Goal: Information Seeking & Learning: Learn about a topic

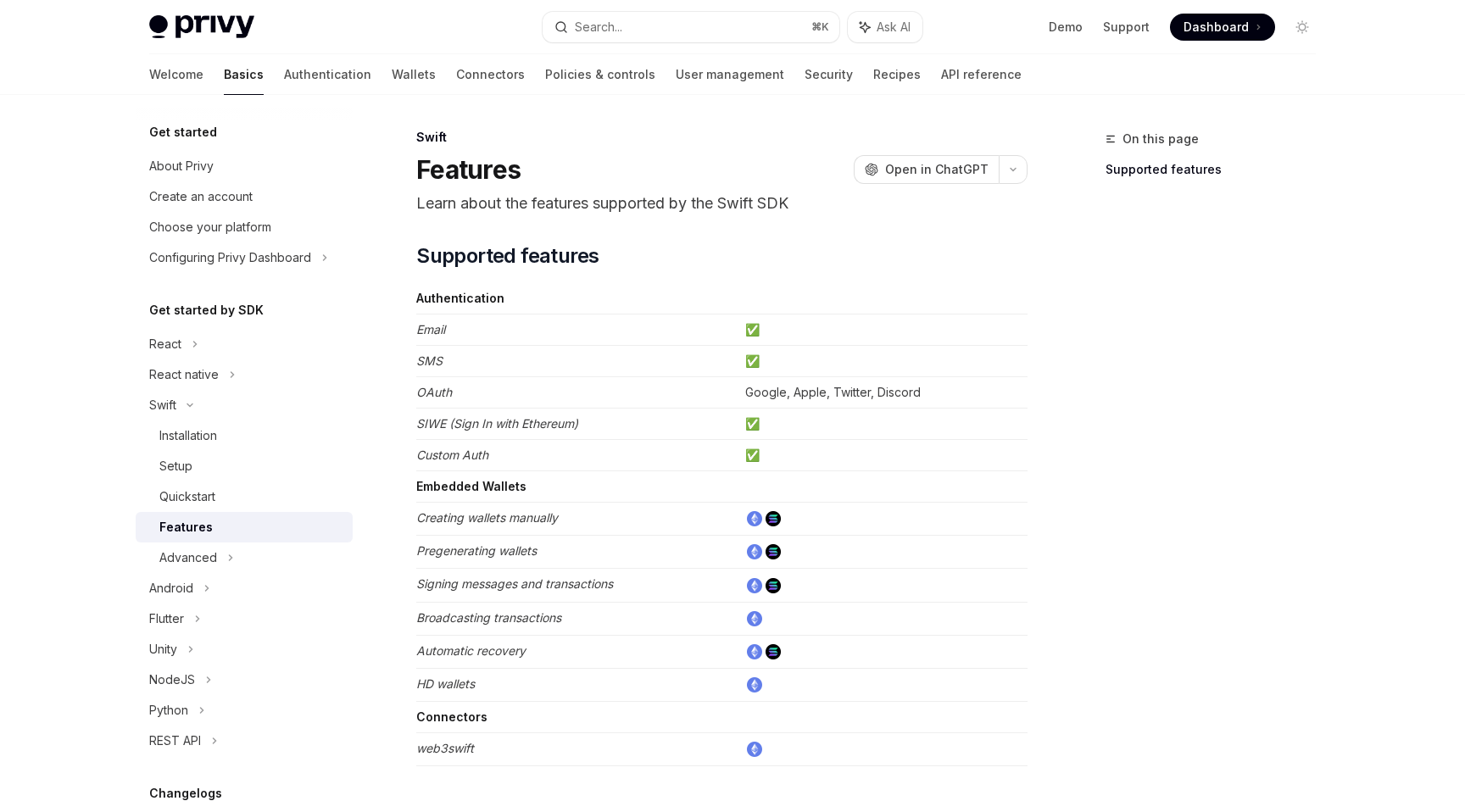
scroll to position [1, 0]
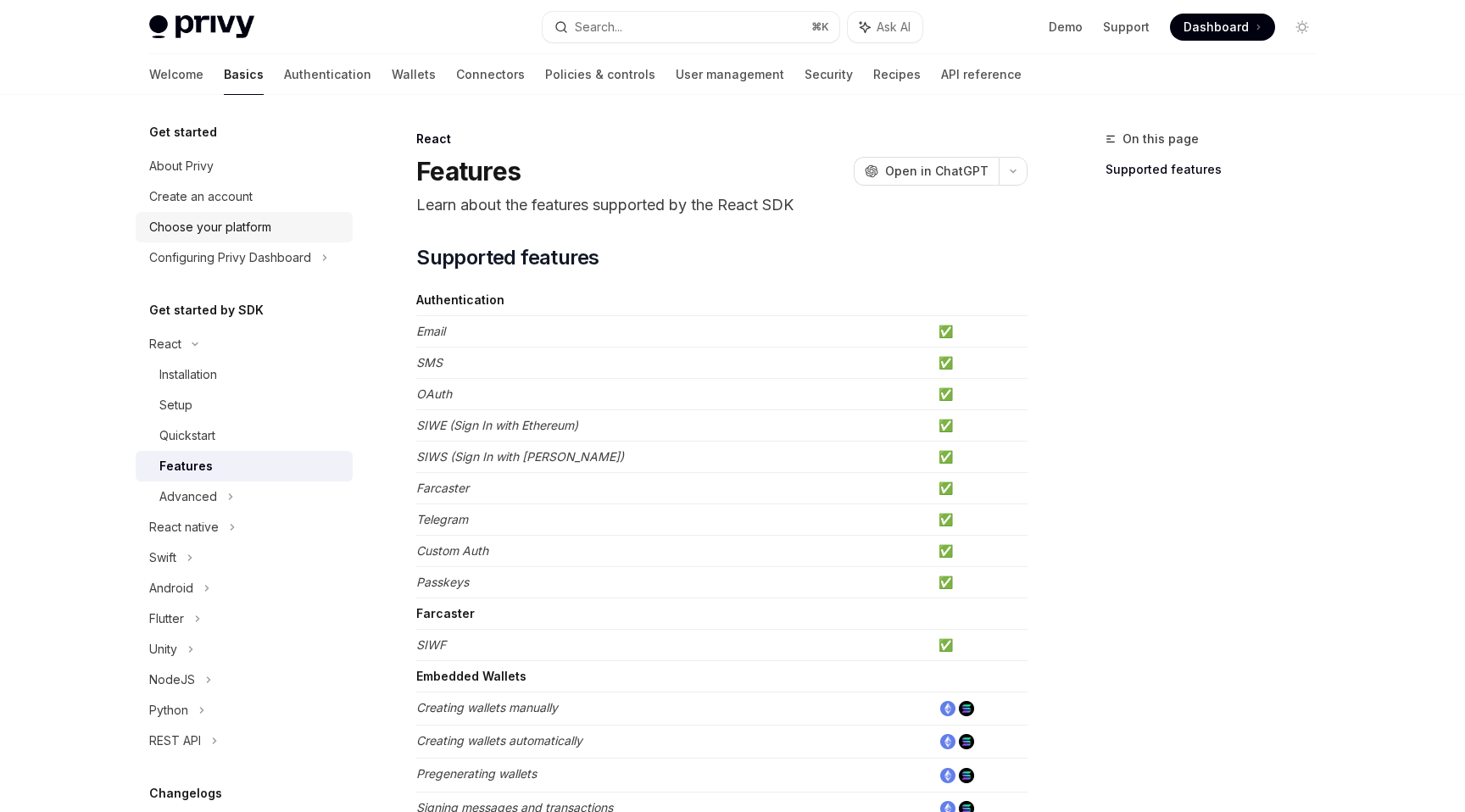
click at [196, 222] on div "Choose your platform" at bounding box center [210, 227] width 122 height 21
type textarea "*"
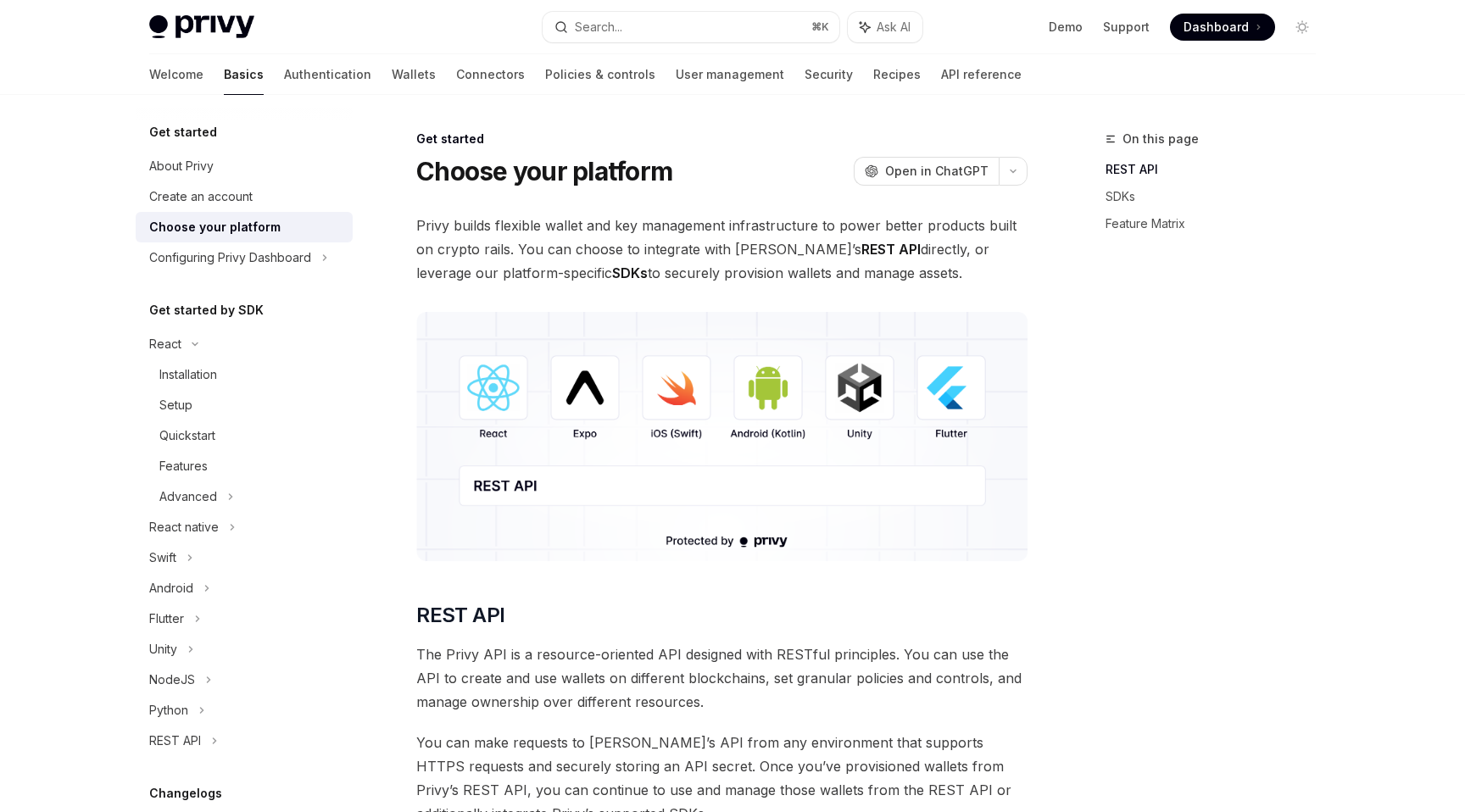
click at [647, 265] on span "Privy builds flexible wallet and key management infrastructure to power better …" at bounding box center [721, 249] width 611 height 72
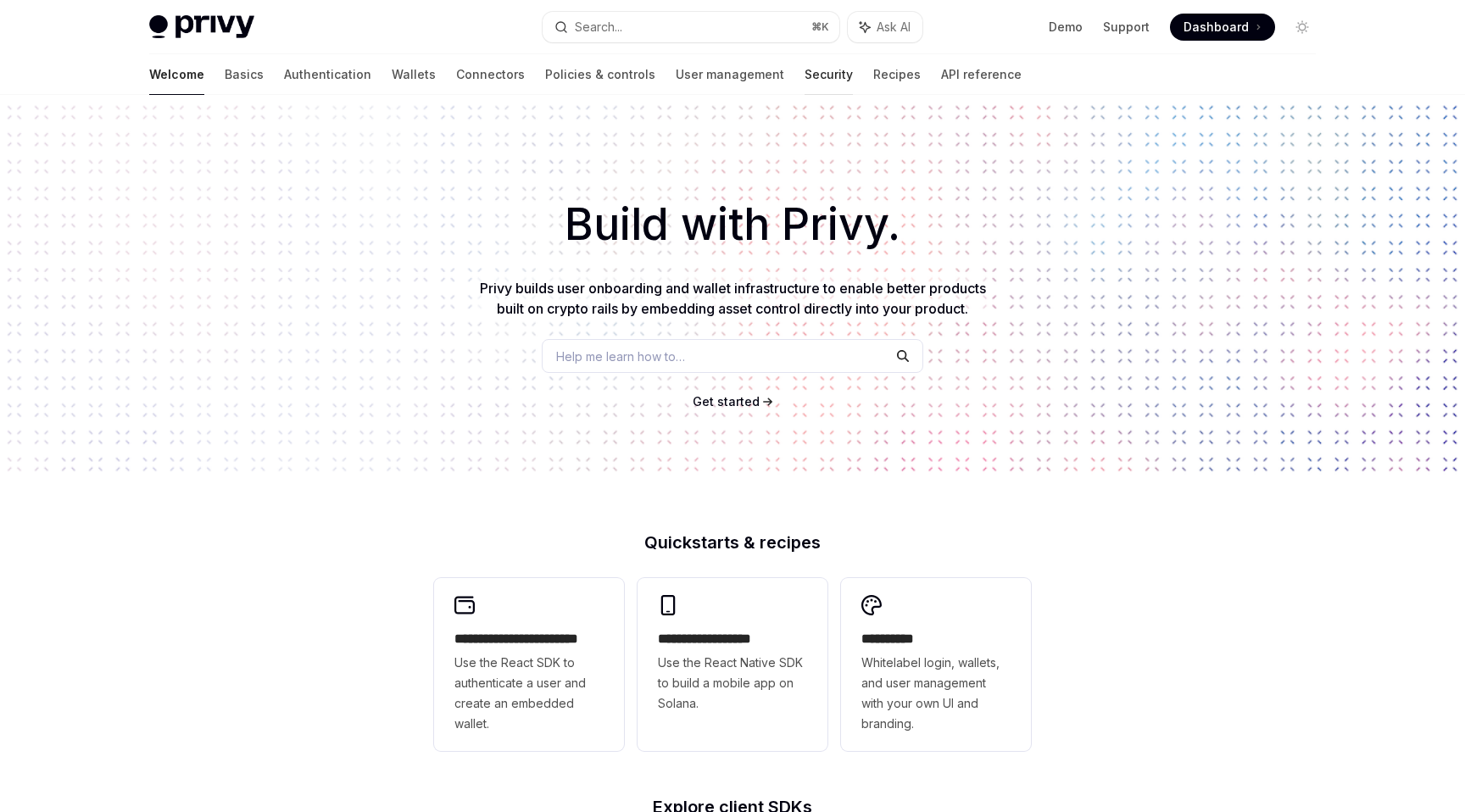
click at [805, 71] on link "Security" at bounding box center [828, 74] width 48 height 40
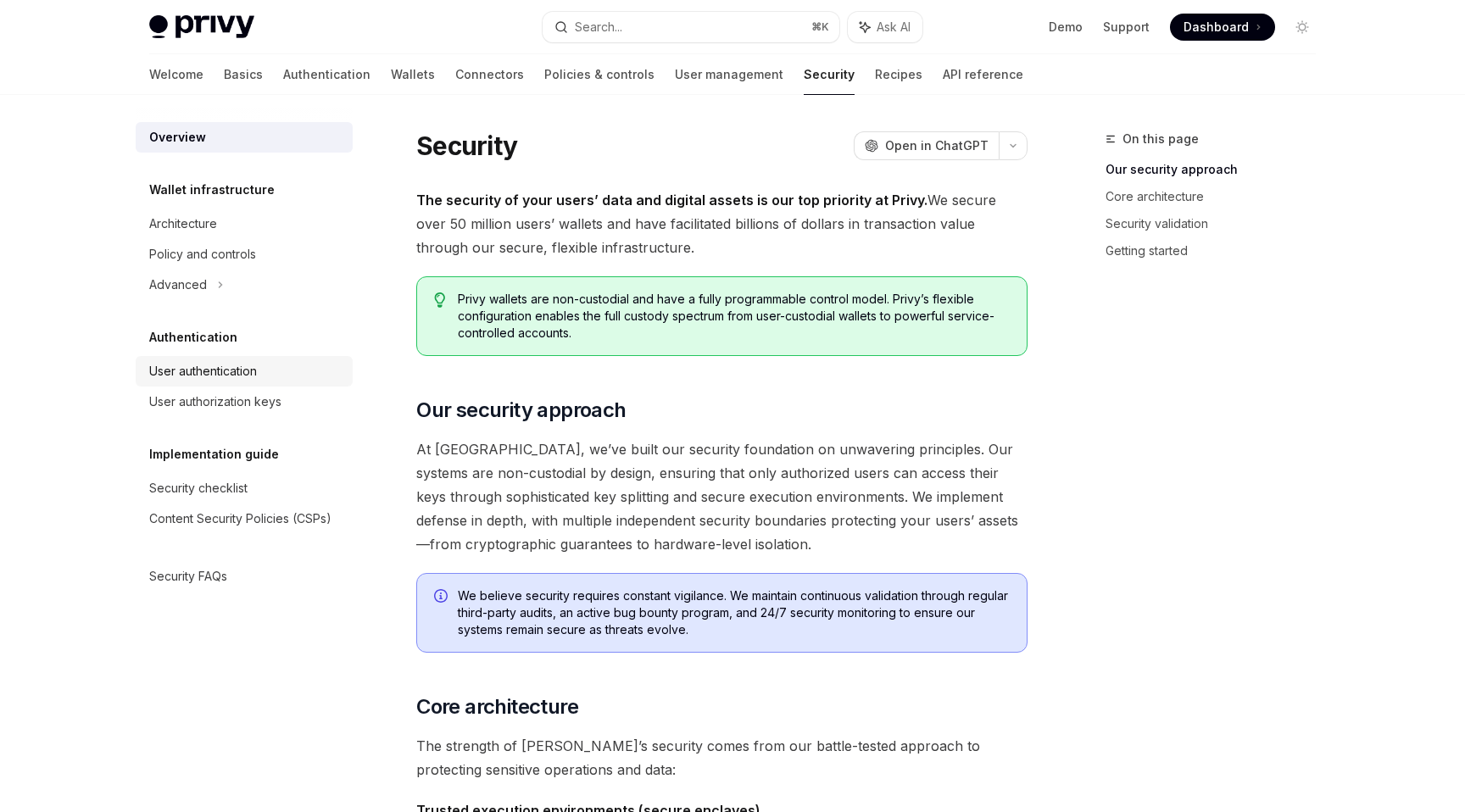
click at [228, 370] on div "User authentication" at bounding box center [203, 371] width 108 height 21
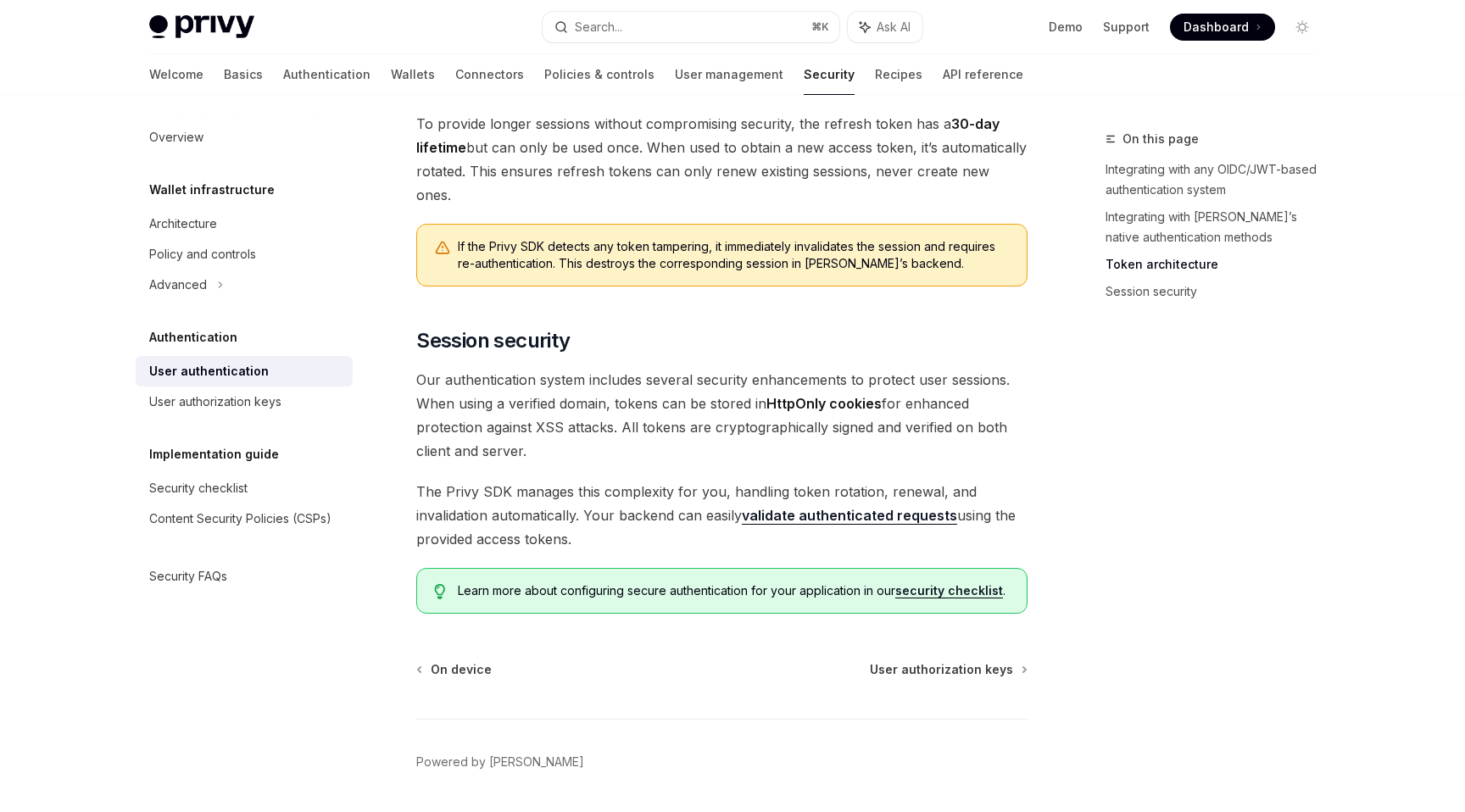
scroll to position [1291, 0]
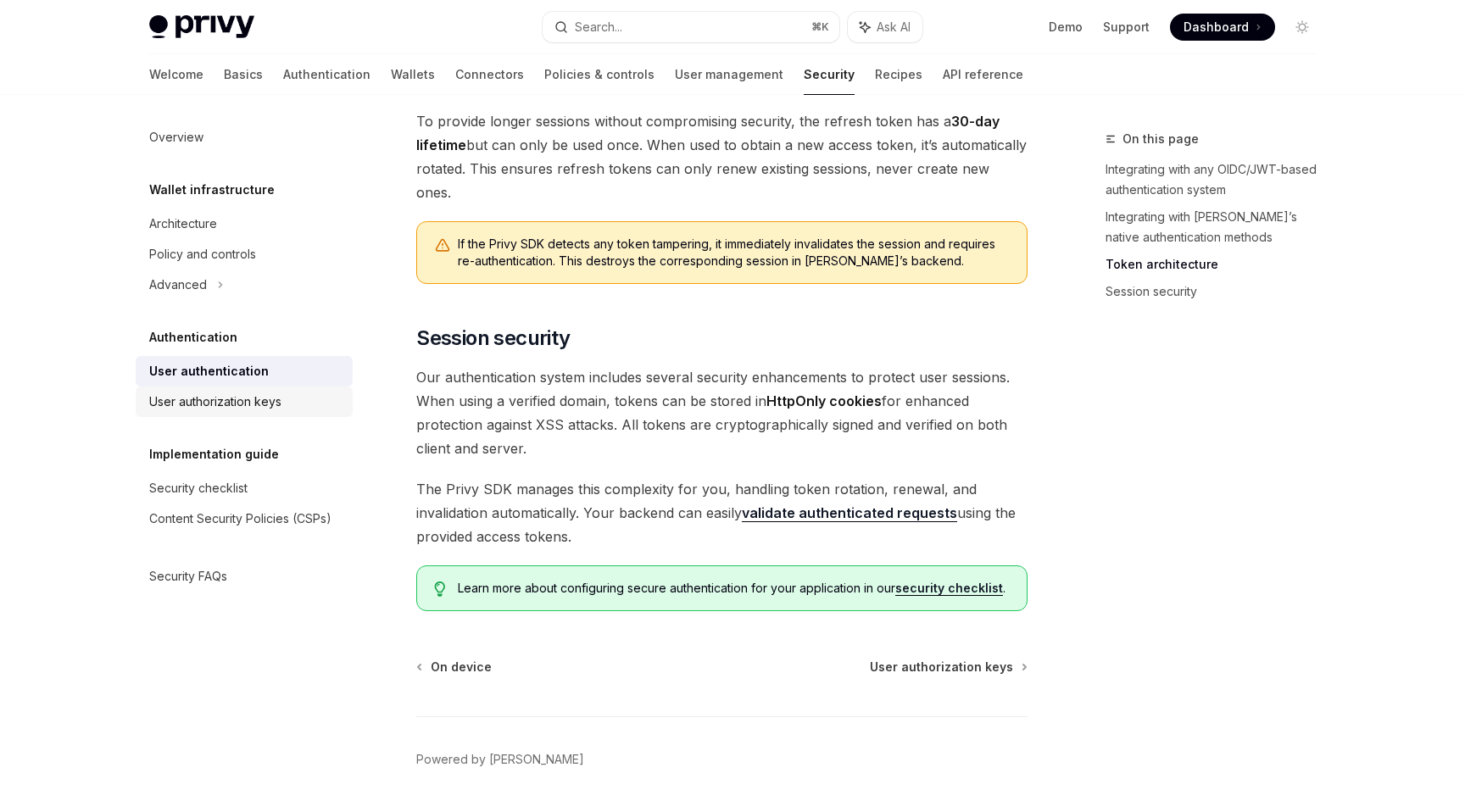
click at [253, 414] on link "User authorization keys" at bounding box center [243, 401] width 217 height 30
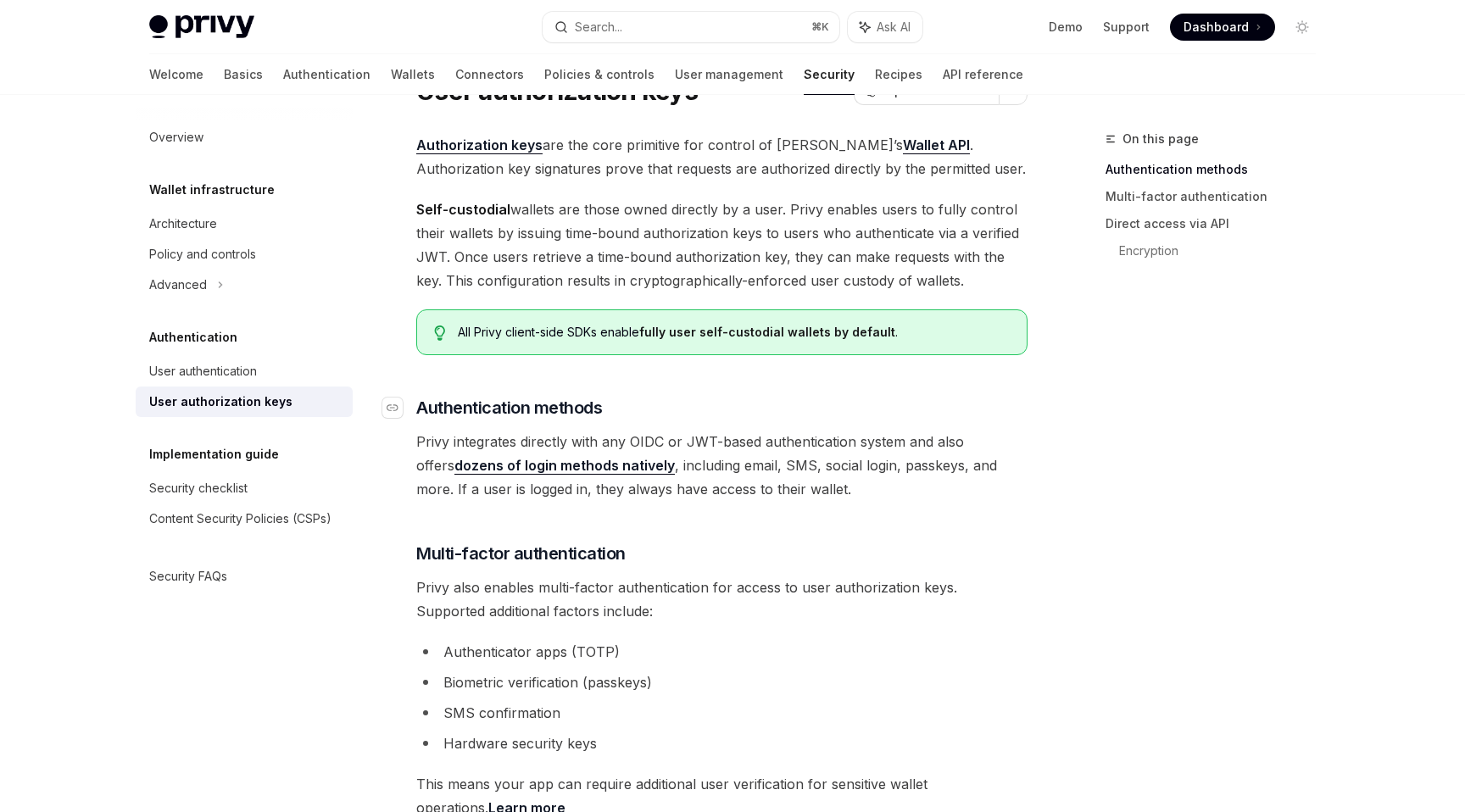
scroll to position [77, 0]
click at [513, 444] on span "Privy integrates directly with any OIDC or JWT-based authentication system and …" at bounding box center [721, 468] width 611 height 72
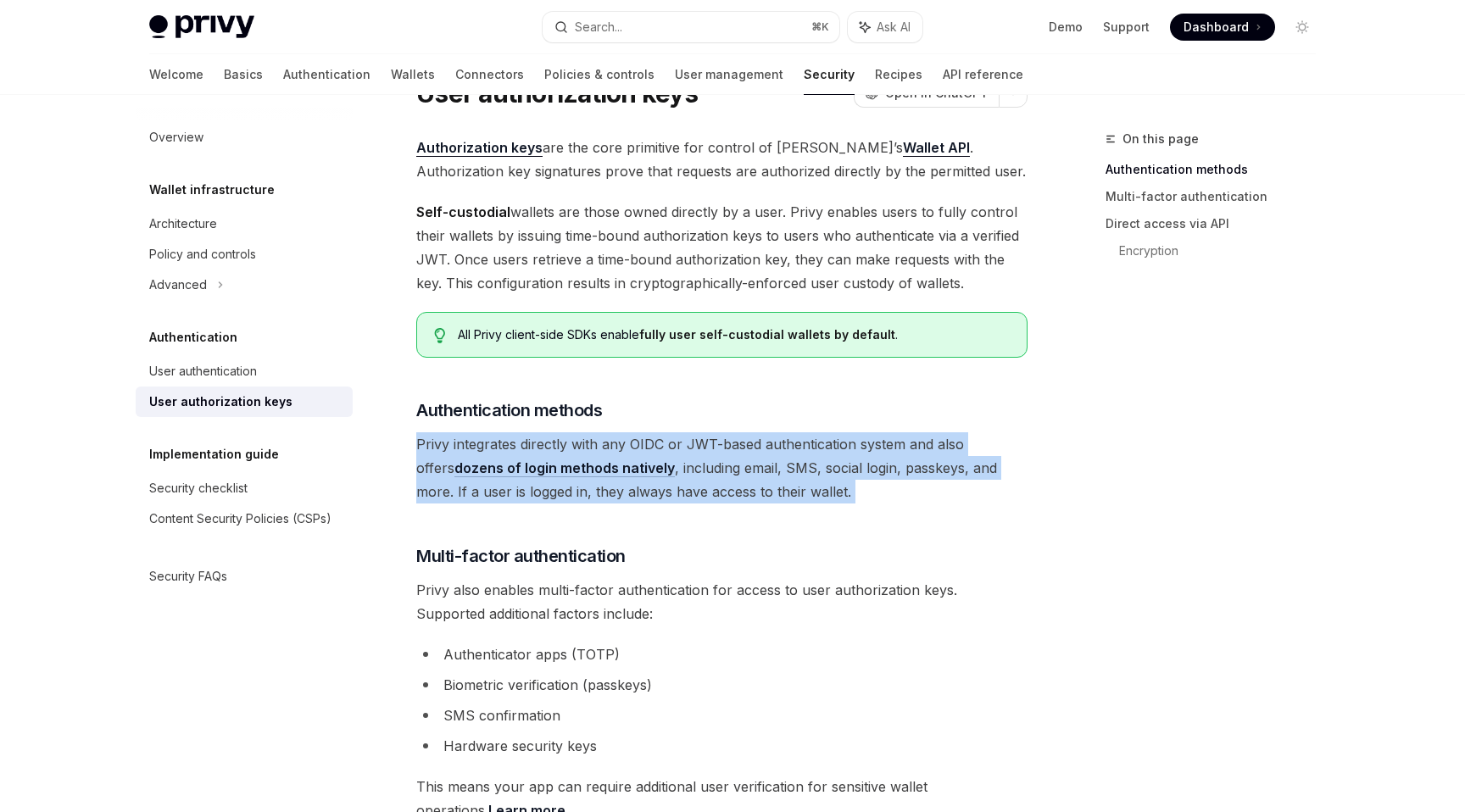
click at [513, 444] on span "Privy integrates directly with any OIDC or JWT-based authentication system and …" at bounding box center [721, 468] width 611 height 72
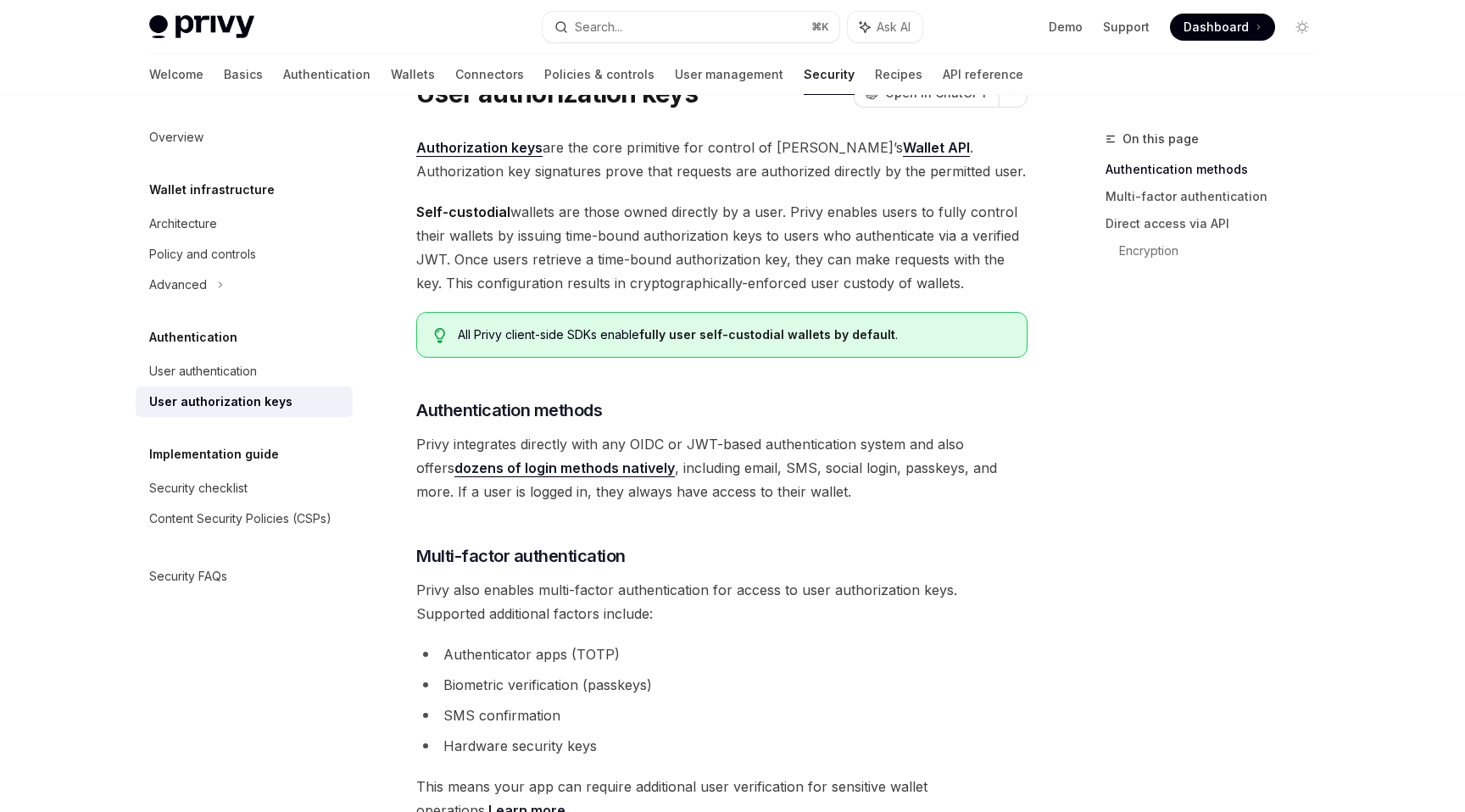
click at [546, 440] on span "Privy integrates directly with any OIDC or JWT-based authentication system and …" at bounding box center [721, 468] width 611 height 72
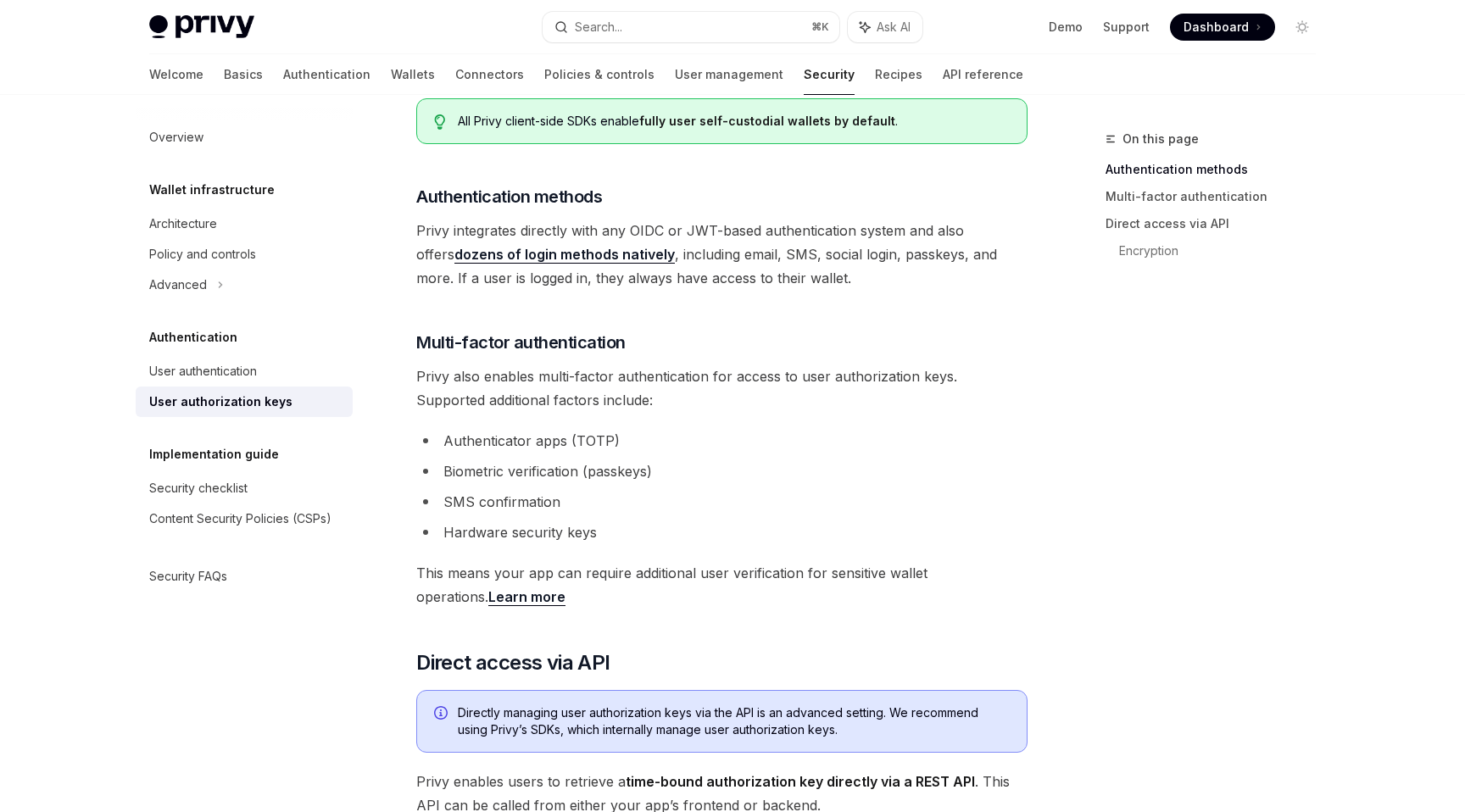
scroll to position [0, 0]
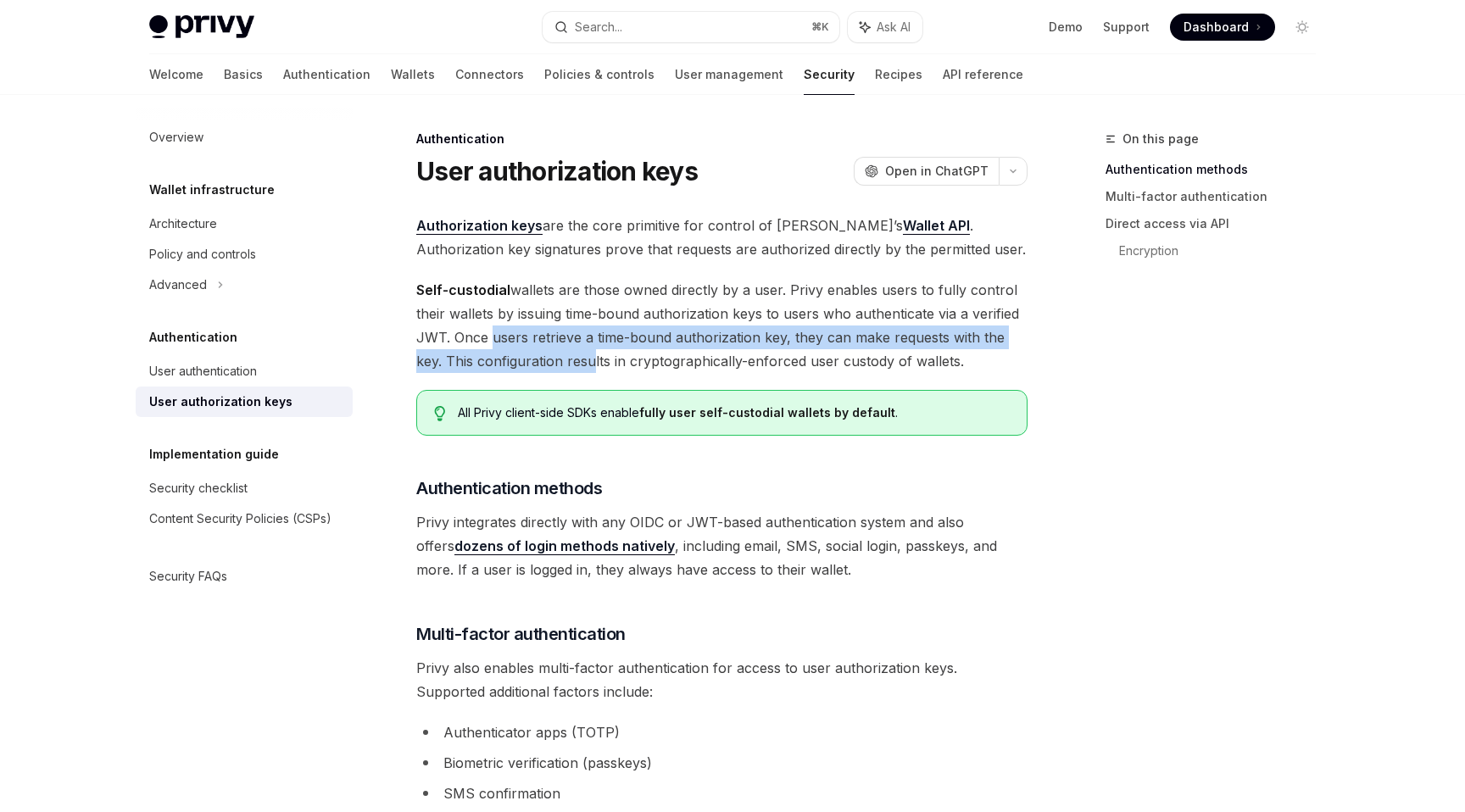
drag, startPoint x: 487, startPoint y: 339, endPoint x: 557, endPoint y: 353, distance: 71.4
click at [557, 353] on span "Self-custodial wallets are those owned directly by a user. Privy enables users …" at bounding box center [721, 325] width 611 height 95
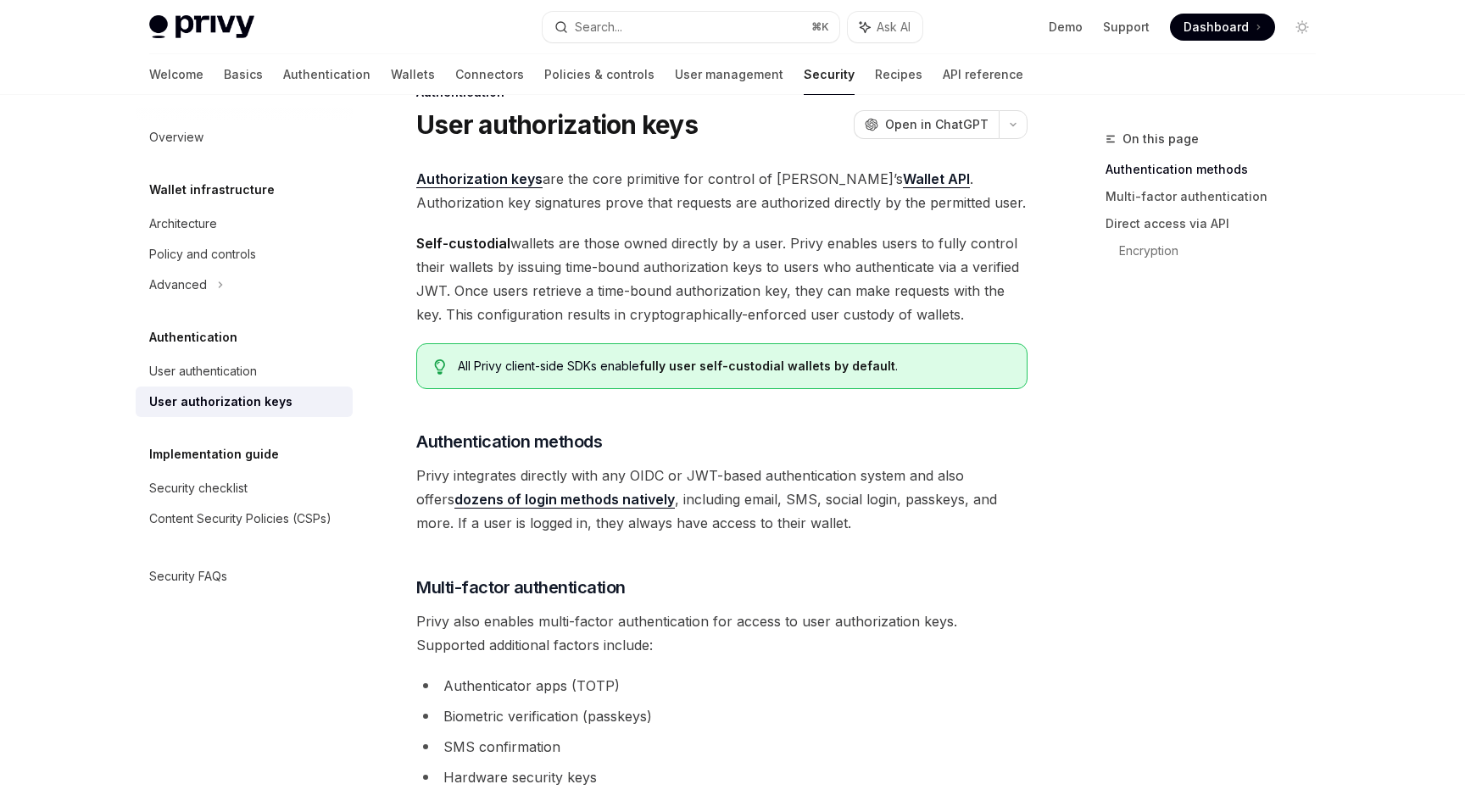
scroll to position [50, 0]
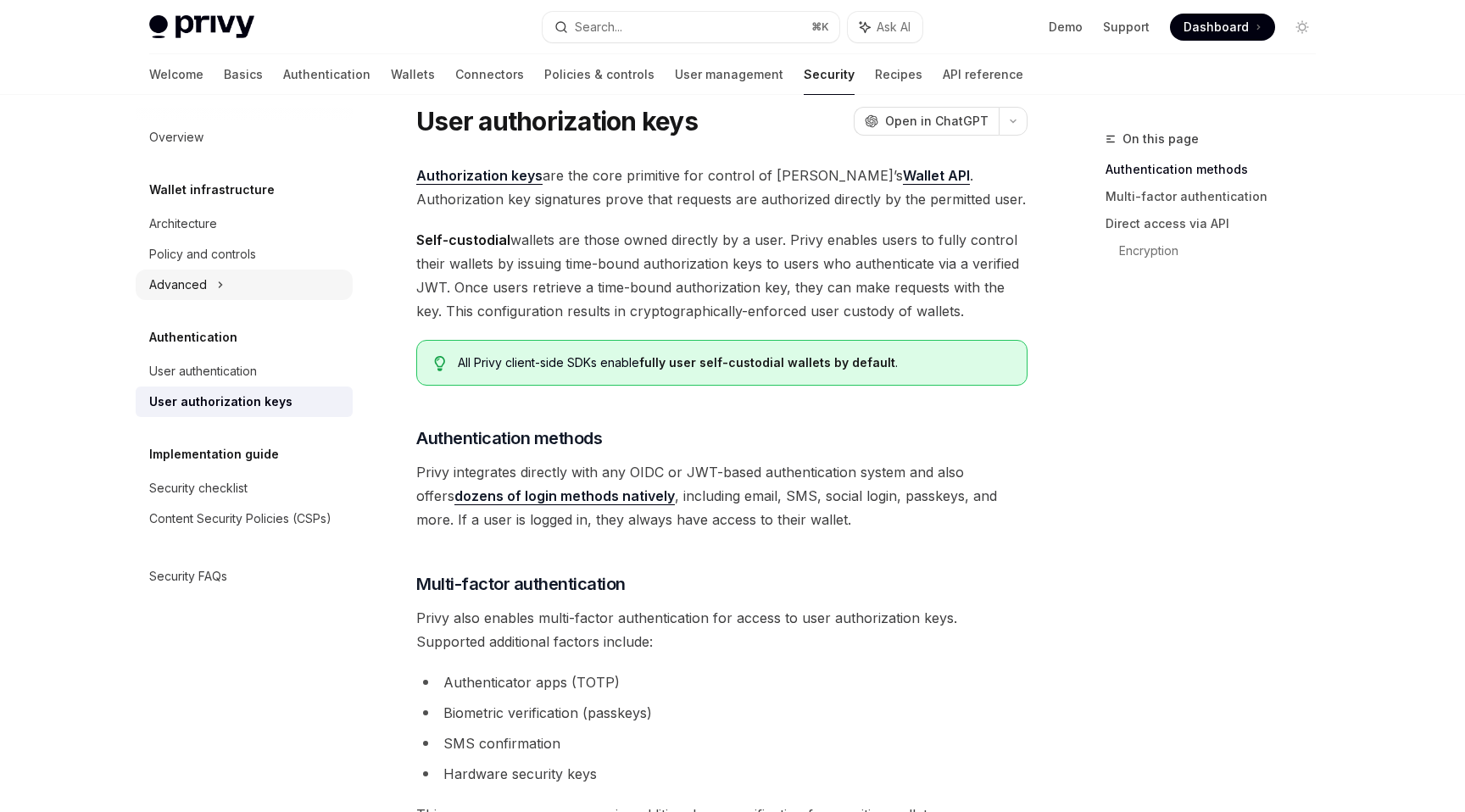
click at [183, 289] on div "Advanced" at bounding box center [178, 284] width 58 height 21
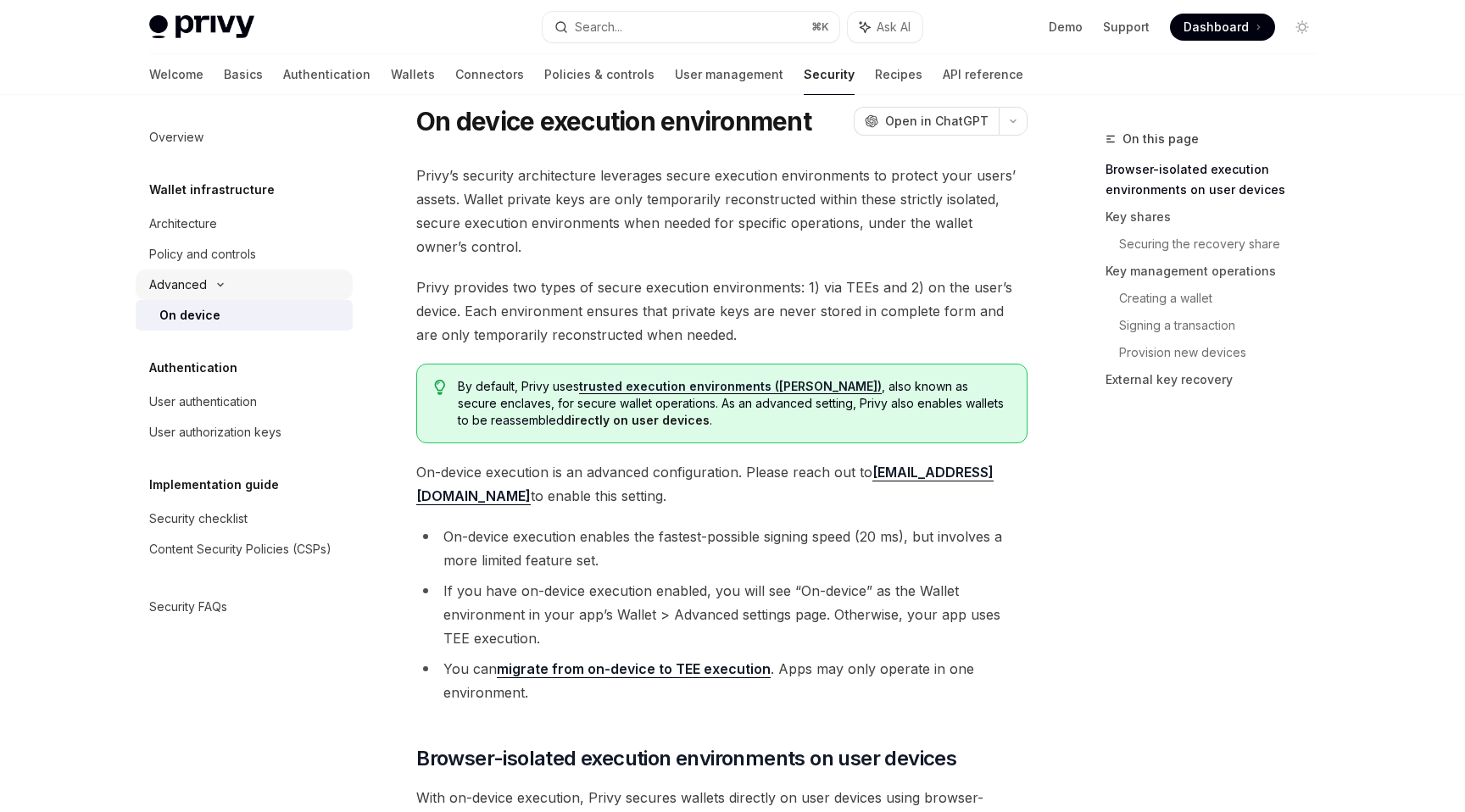
click at [183, 289] on div "Advanced" at bounding box center [178, 284] width 58 height 21
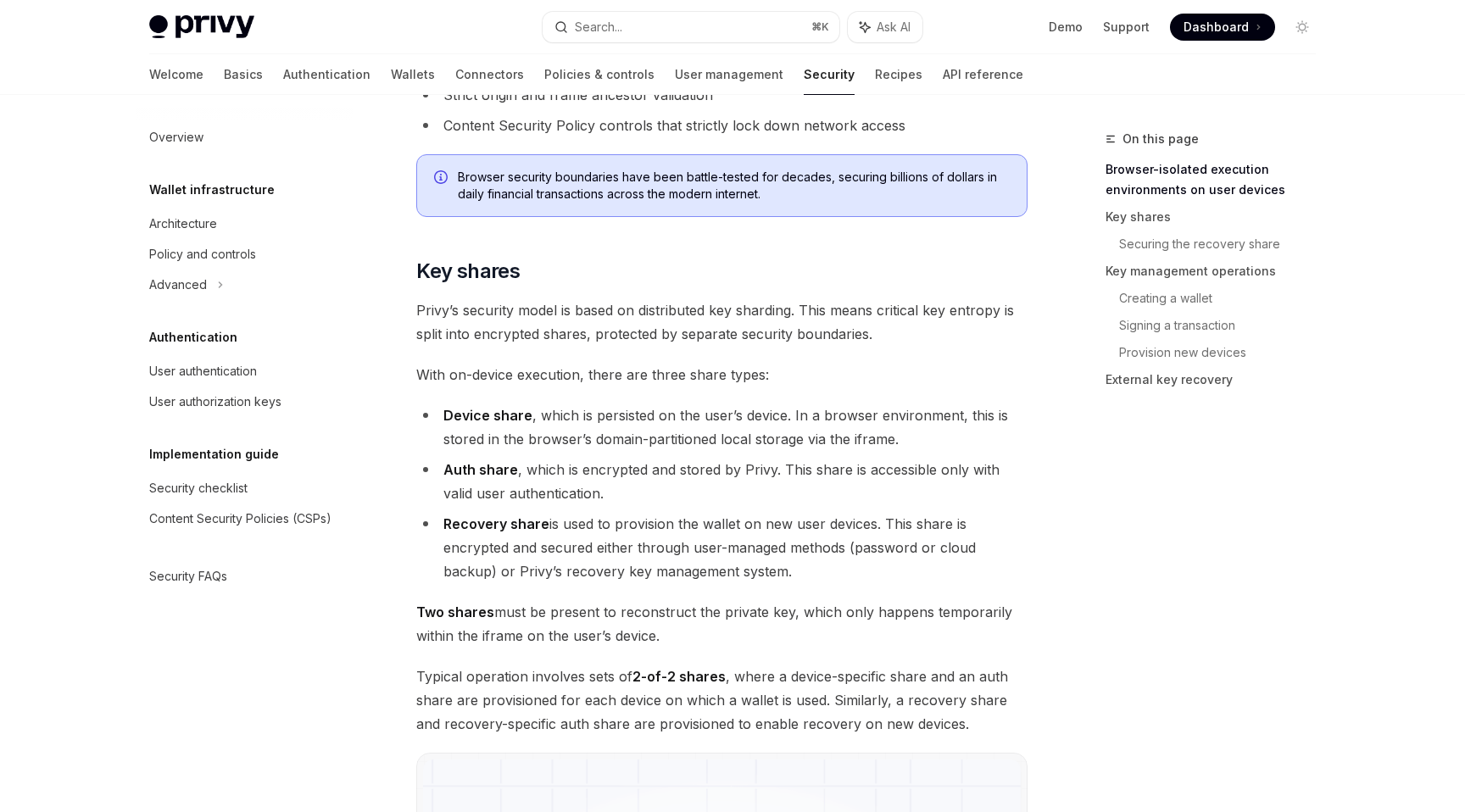
scroll to position [1127, 0]
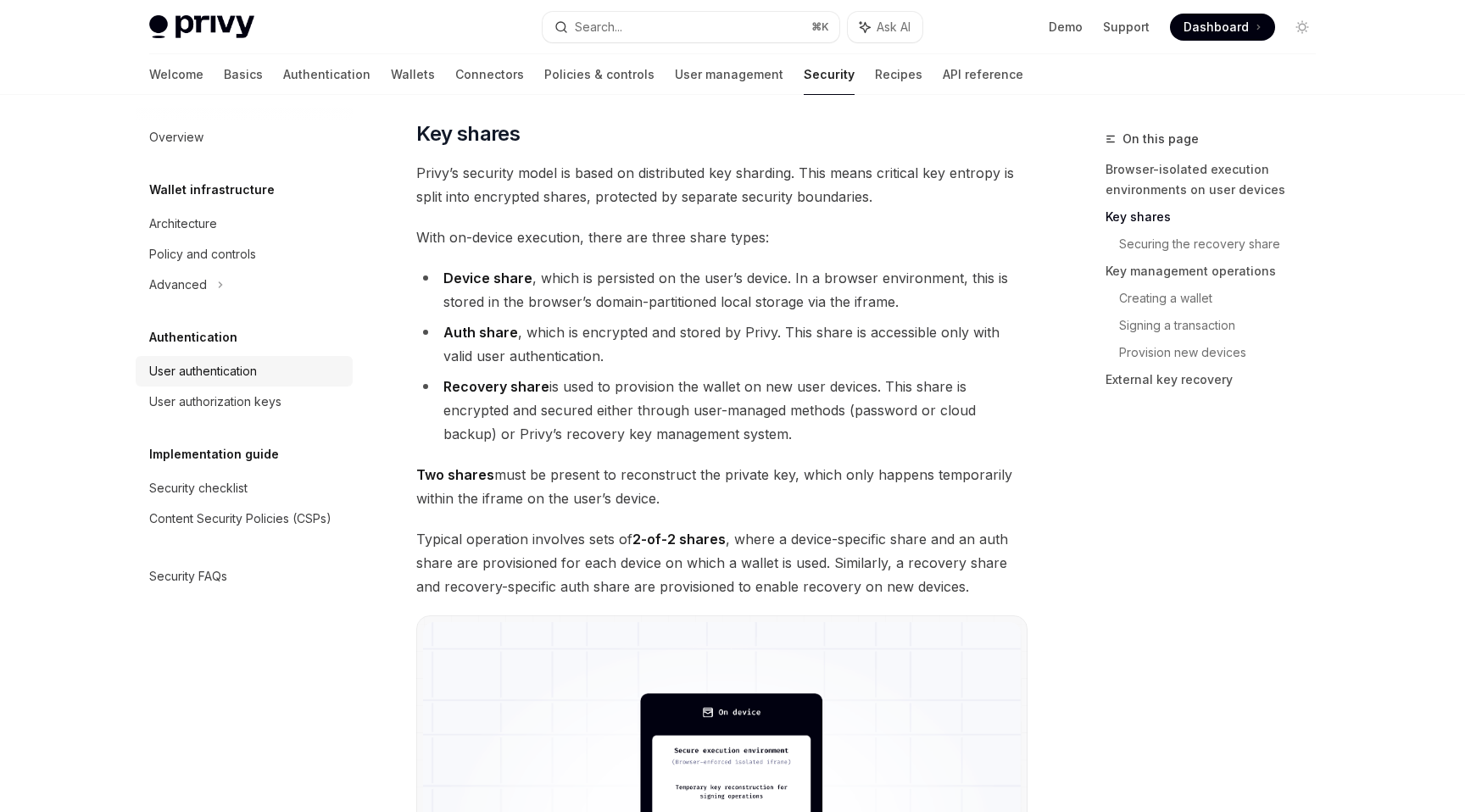
click at [226, 374] on div "User authentication" at bounding box center [203, 371] width 108 height 21
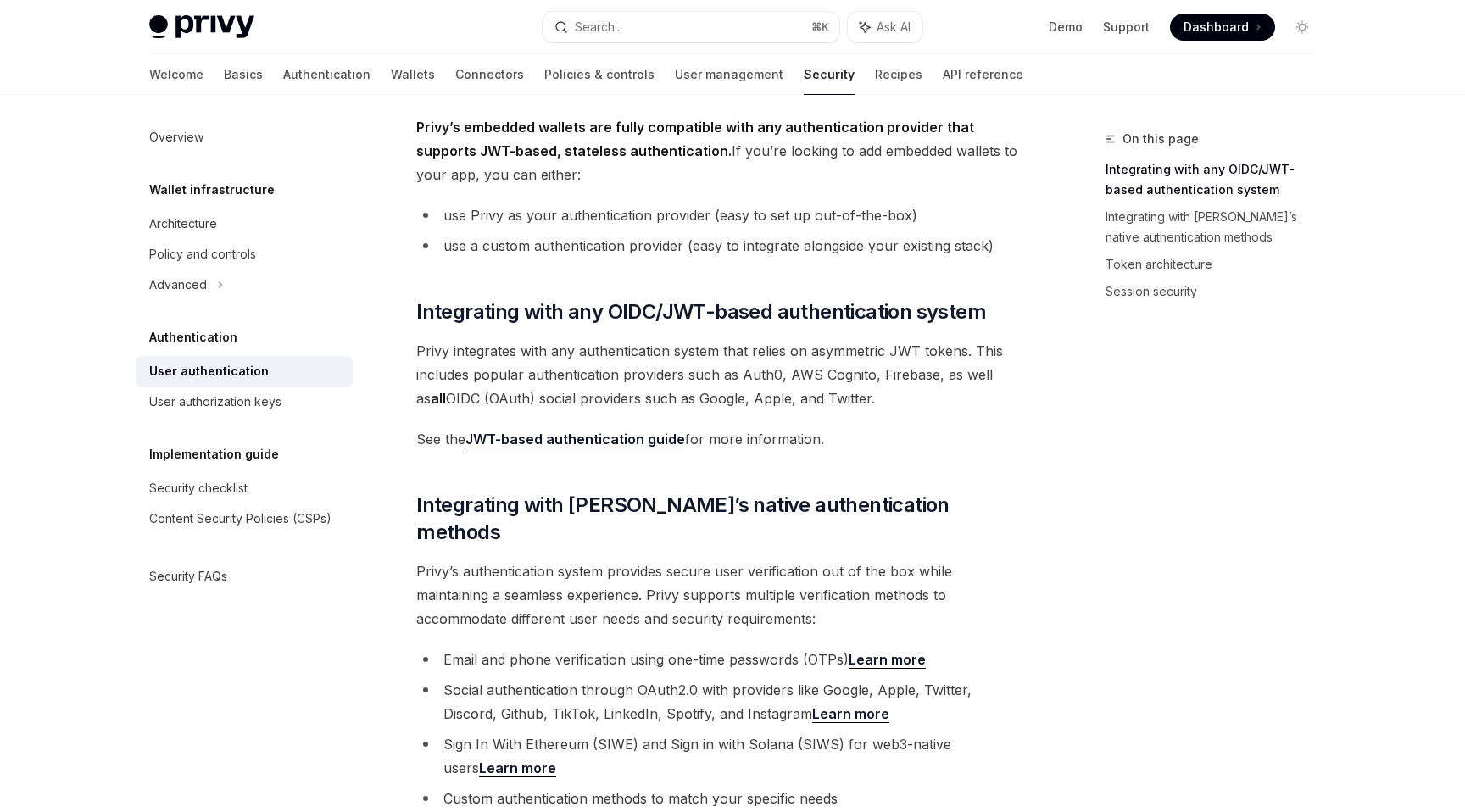
scroll to position [106, 0]
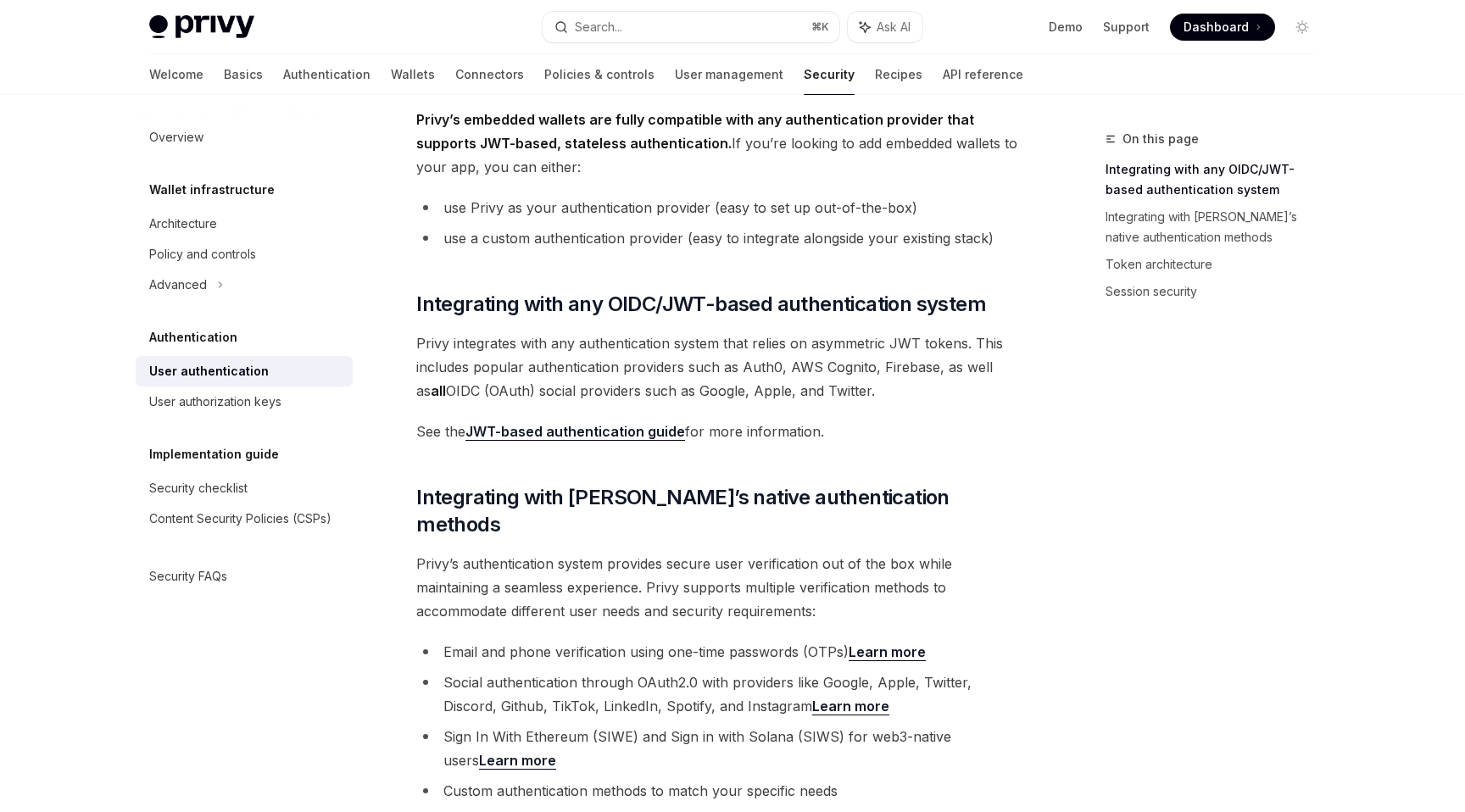
click at [540, 387] on span "Privy integrates with any authentication system that relies on asymmetric JWT t…" at bounding box center [721, 367] width 611 height 72
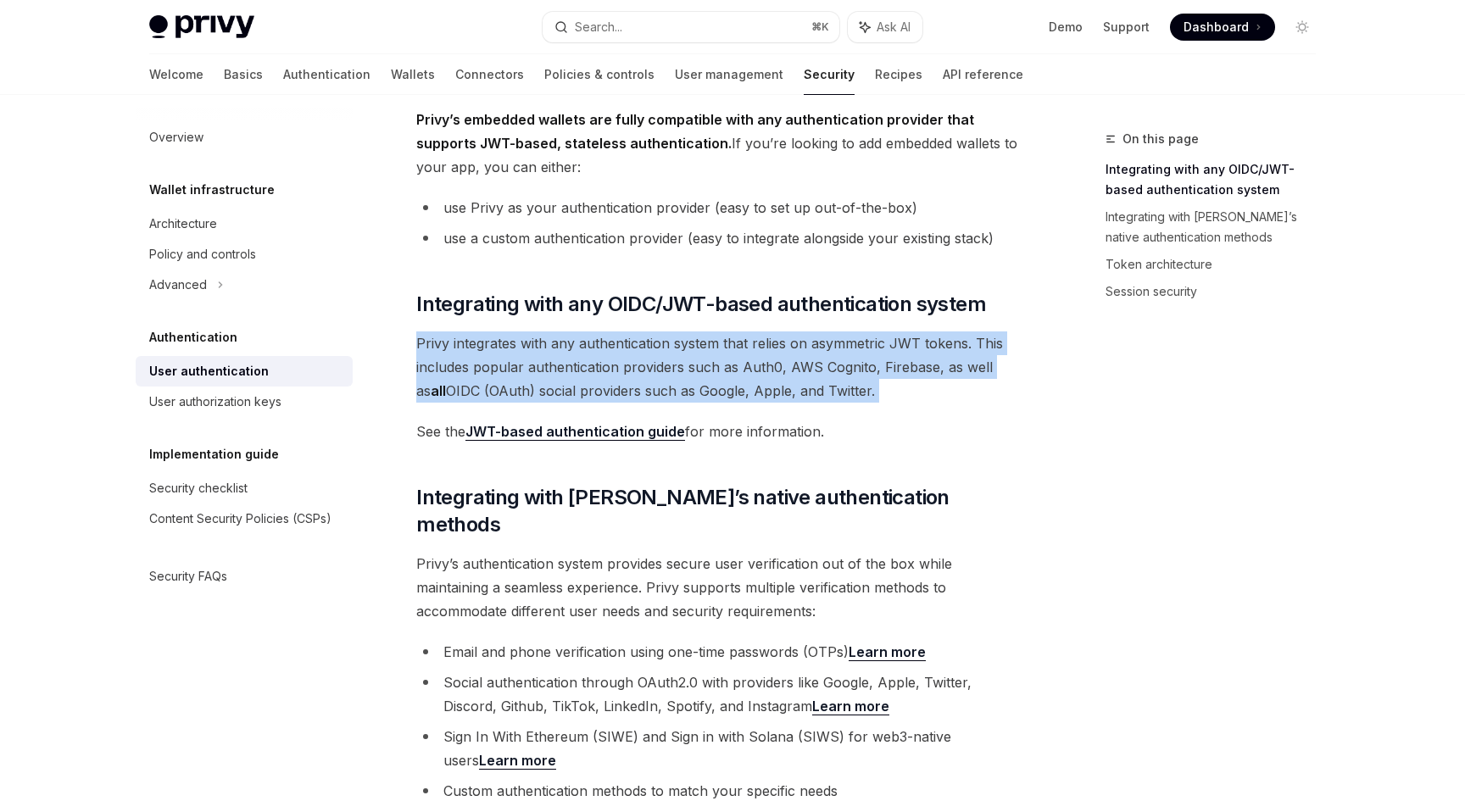
click at [540, 387] on span "Privy integrates with any authentication system that relies on asymmetric JWT t…" at bounding box center [721, 367] width 611 height 72
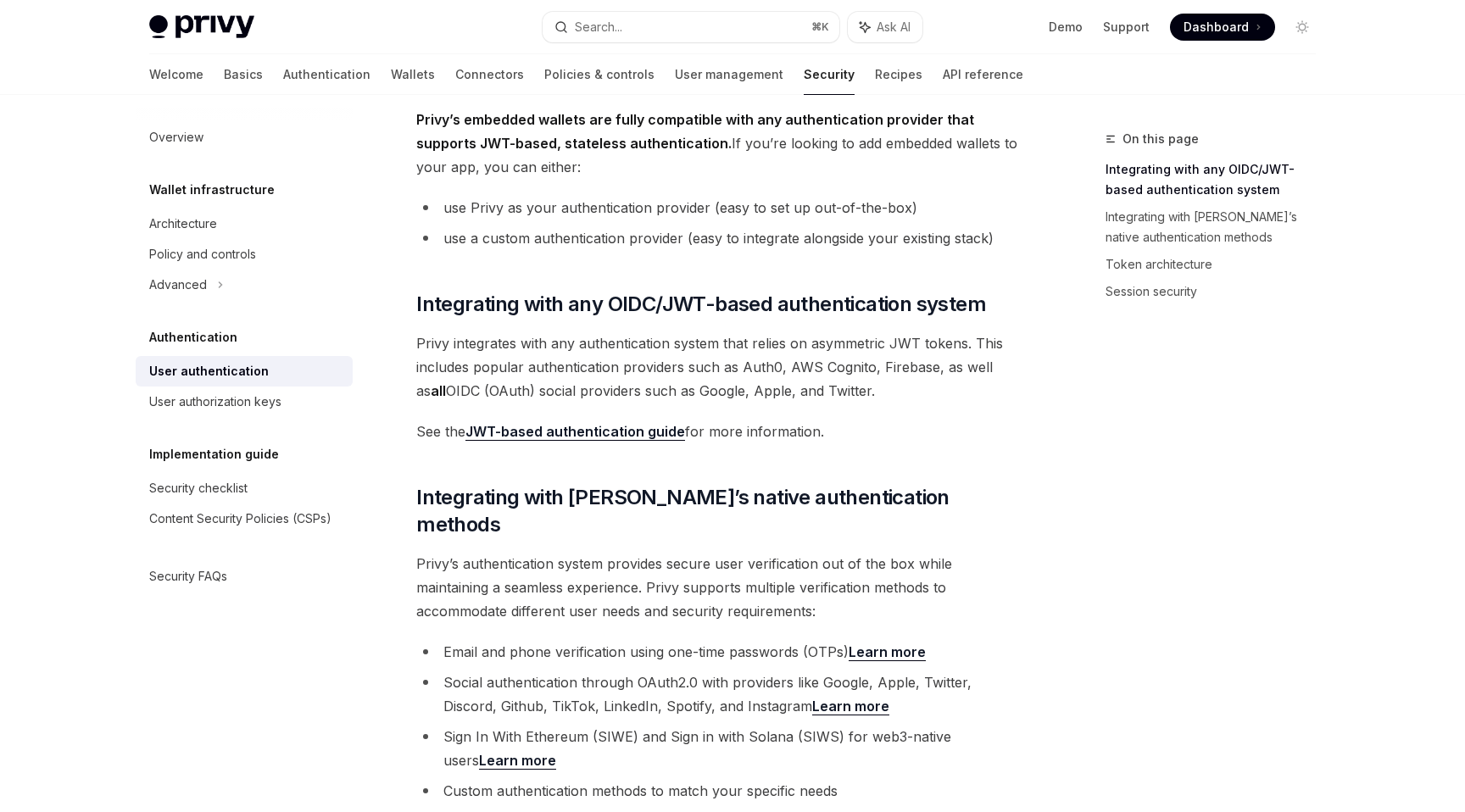
click at [572, 378] on span "Privy integrates with any authentication system that relies on asymmetric JWT t…" at bounding box center [721, 367] width 611 height 72
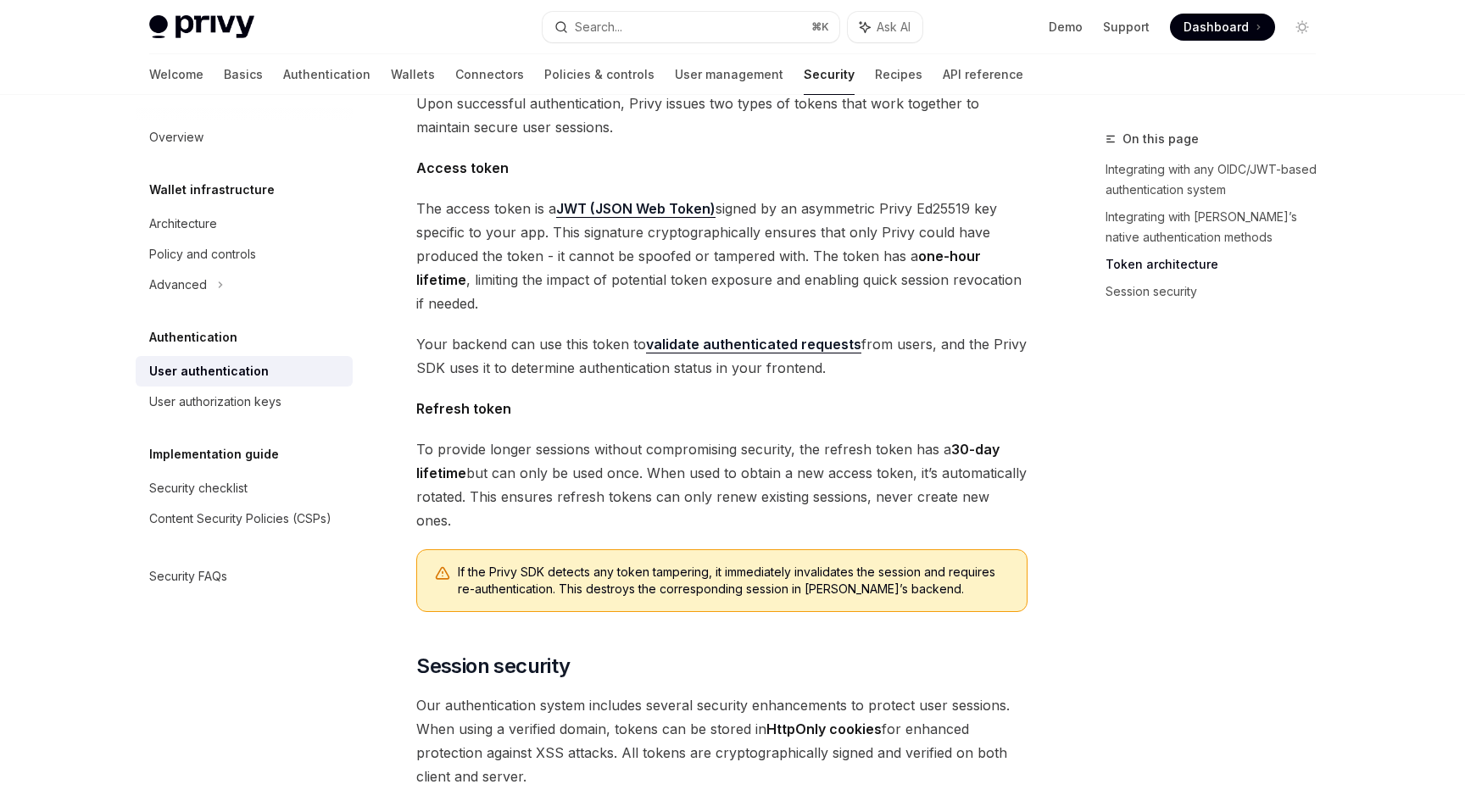
scroll to position [1093, 0]
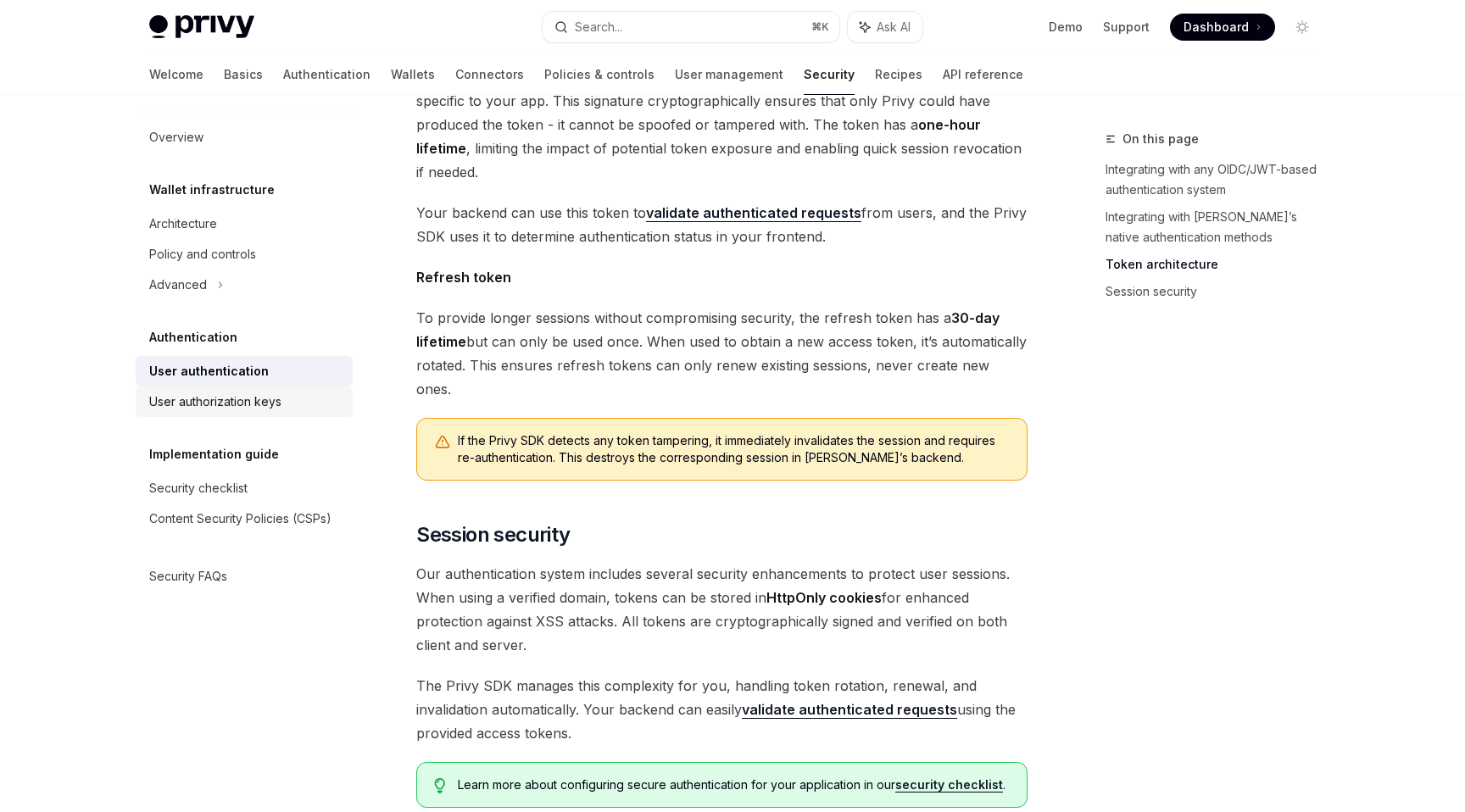
click at [262, 401] on div "User authorization keys" at bounding box center [215, 401] width 132 height 21
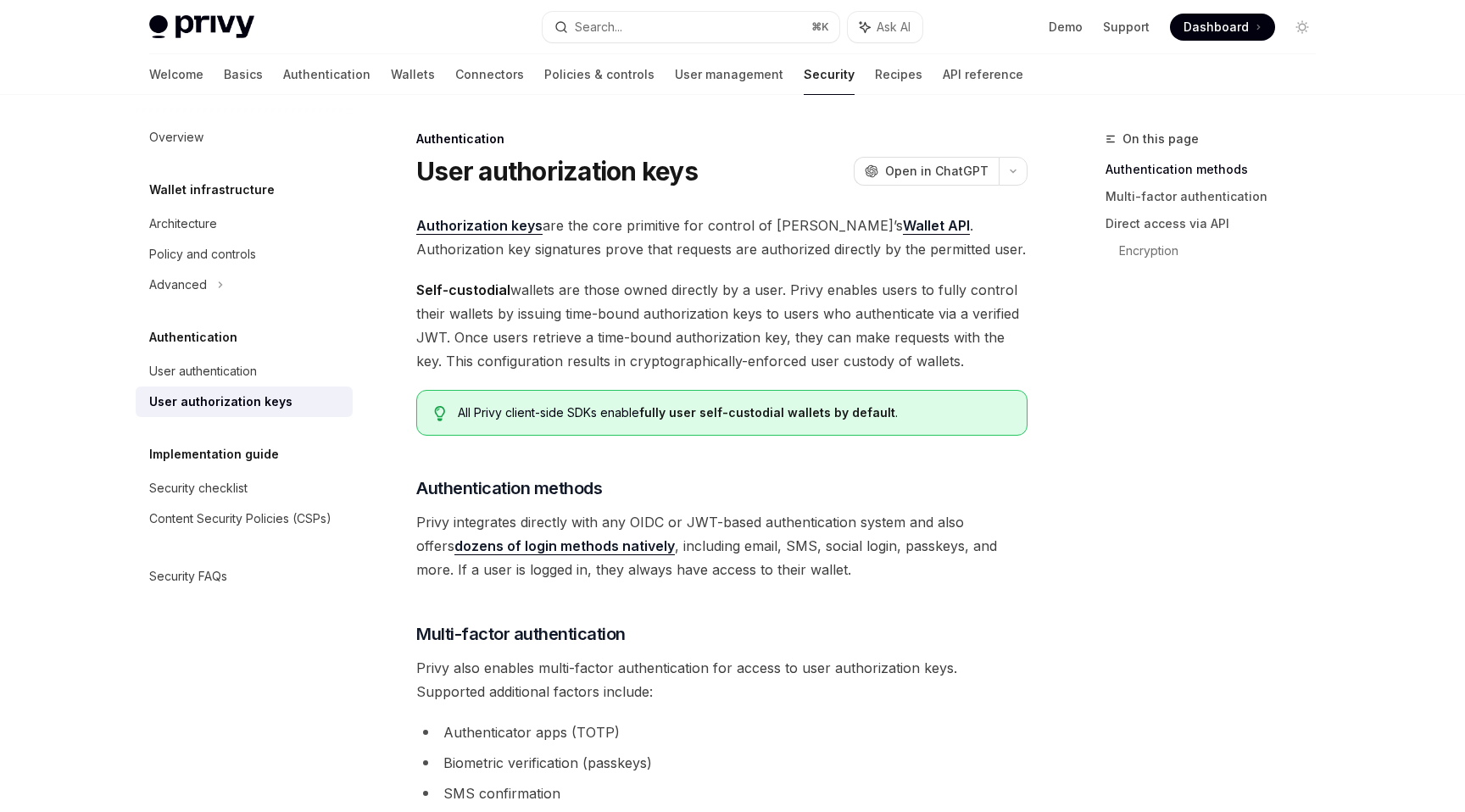
click at [589, 227] on span "Authorization keys are the core primitive for control of Privy’s Wallet API . A…" at bounding box center [721, 237] width 611 height 47
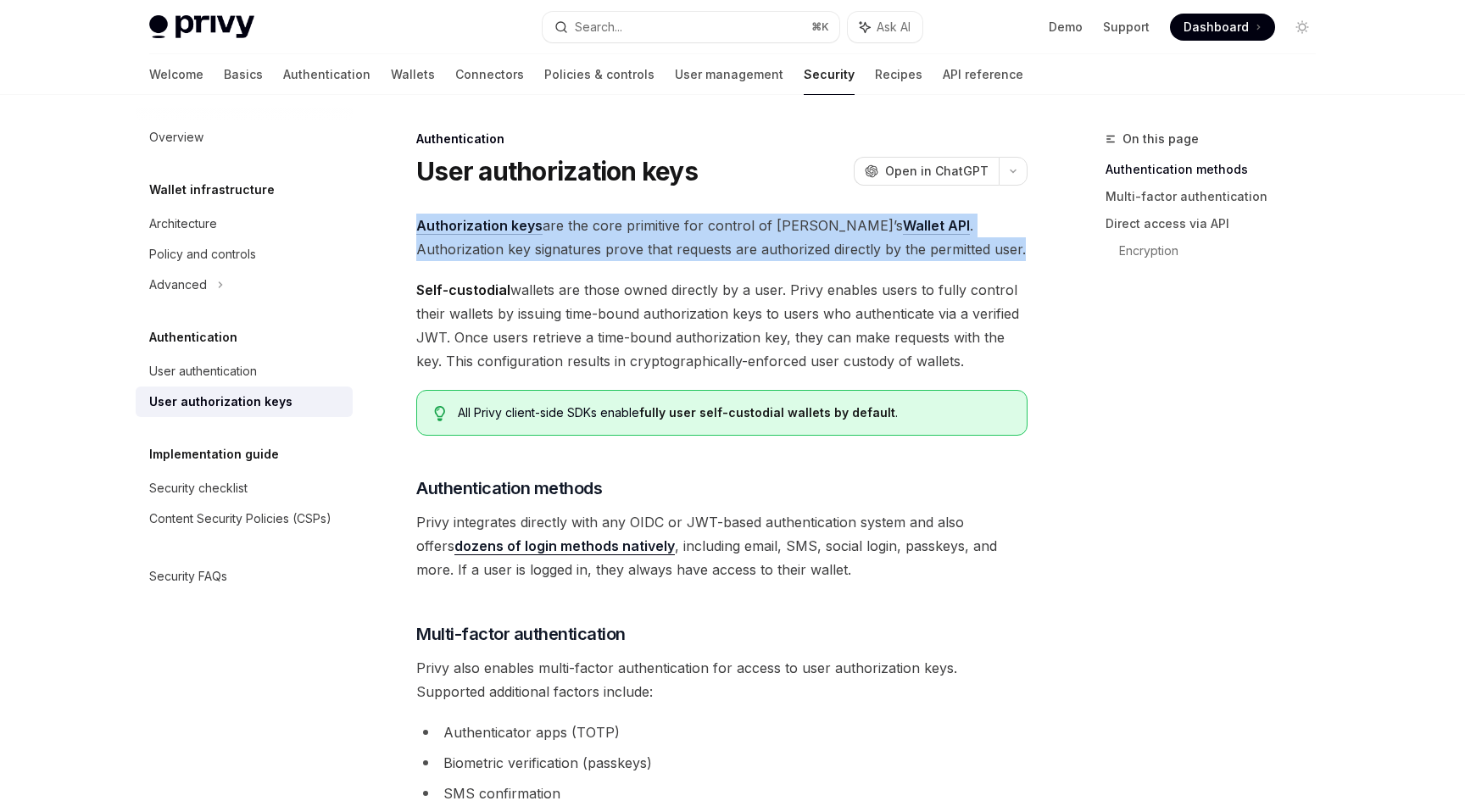
click at [589, 227] on span "Authorization keys are the core primitive for control of Privy’s Wallet API . A…" at bounding box center [721, 237] width 611 height 47
click at [608, 236] on span "Authorization keys are the core primitive for control of Privy’s Wallet API . A…" at bounding box center [721, 237] width 611 height 47
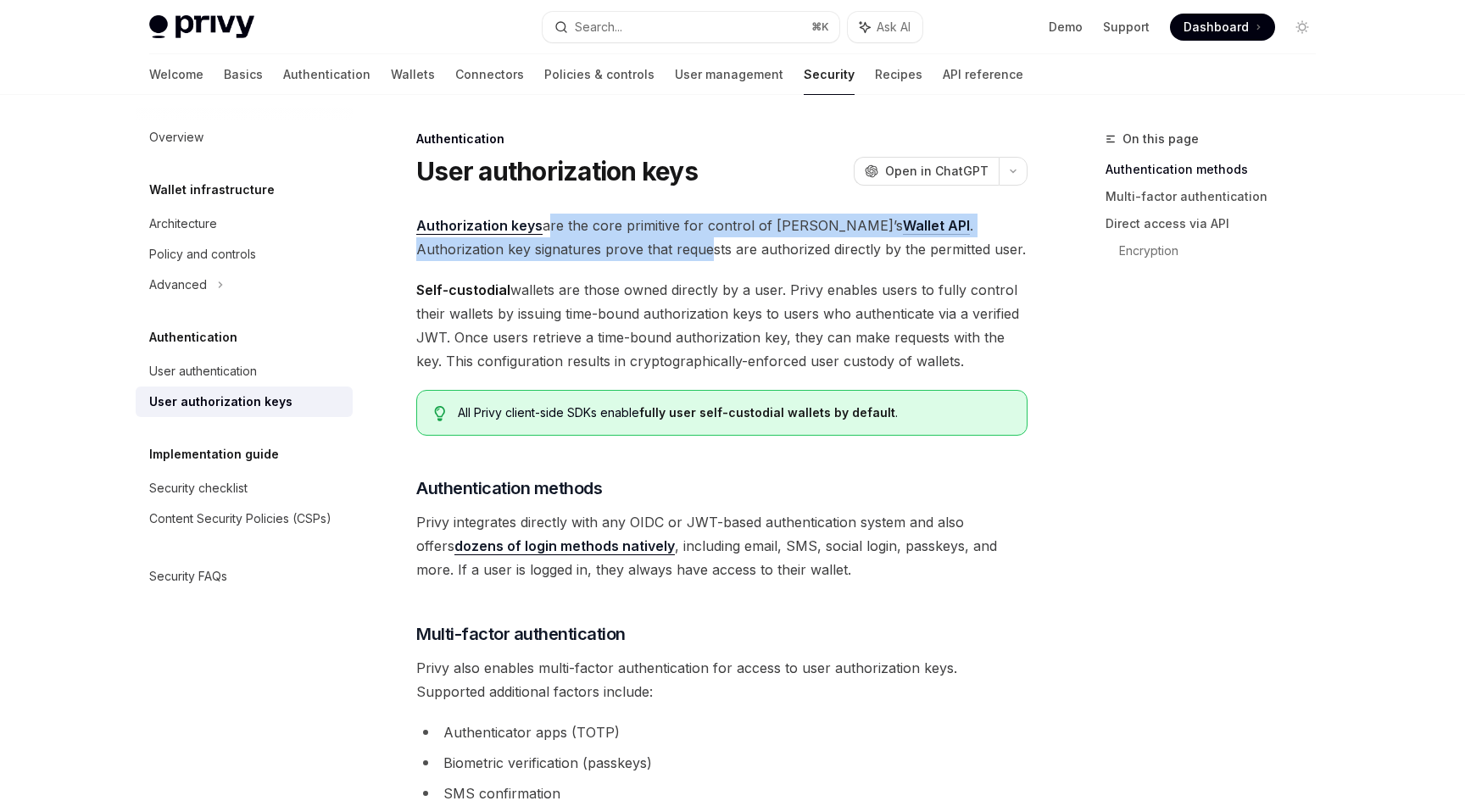
drag, startPoint x: 543, startPoint y: 224, endPoint x: 595, endPoint y: 243, distance: 55.4
click at [596, 243] on span "Authorization keys are the core primitive for control of Privy’s Wallet API . A…" at bounding box center [721, 237] width 611 height 47
click at [595, 243] on span "Authorization keys are the core primitive for control of Privy’s Wallet API . A…" at bounding box center [721, 237] width 611 height 47
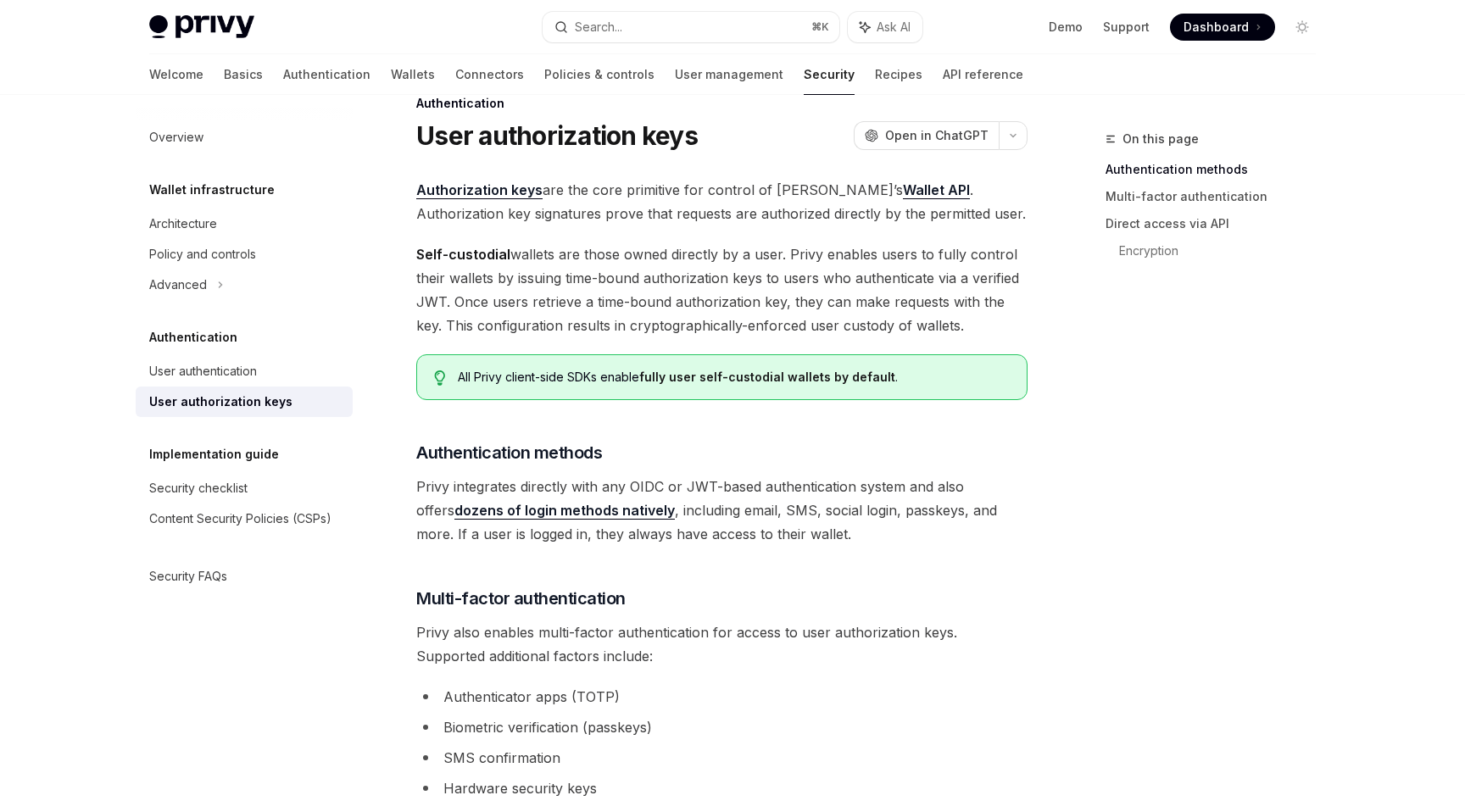
scroll to position [38, 0]
click at [580, 206] on span "Authorization keys are the core primitive for control of Privy’s Wallet API . A…" at bounding box center [721, 199] width 611 height 47
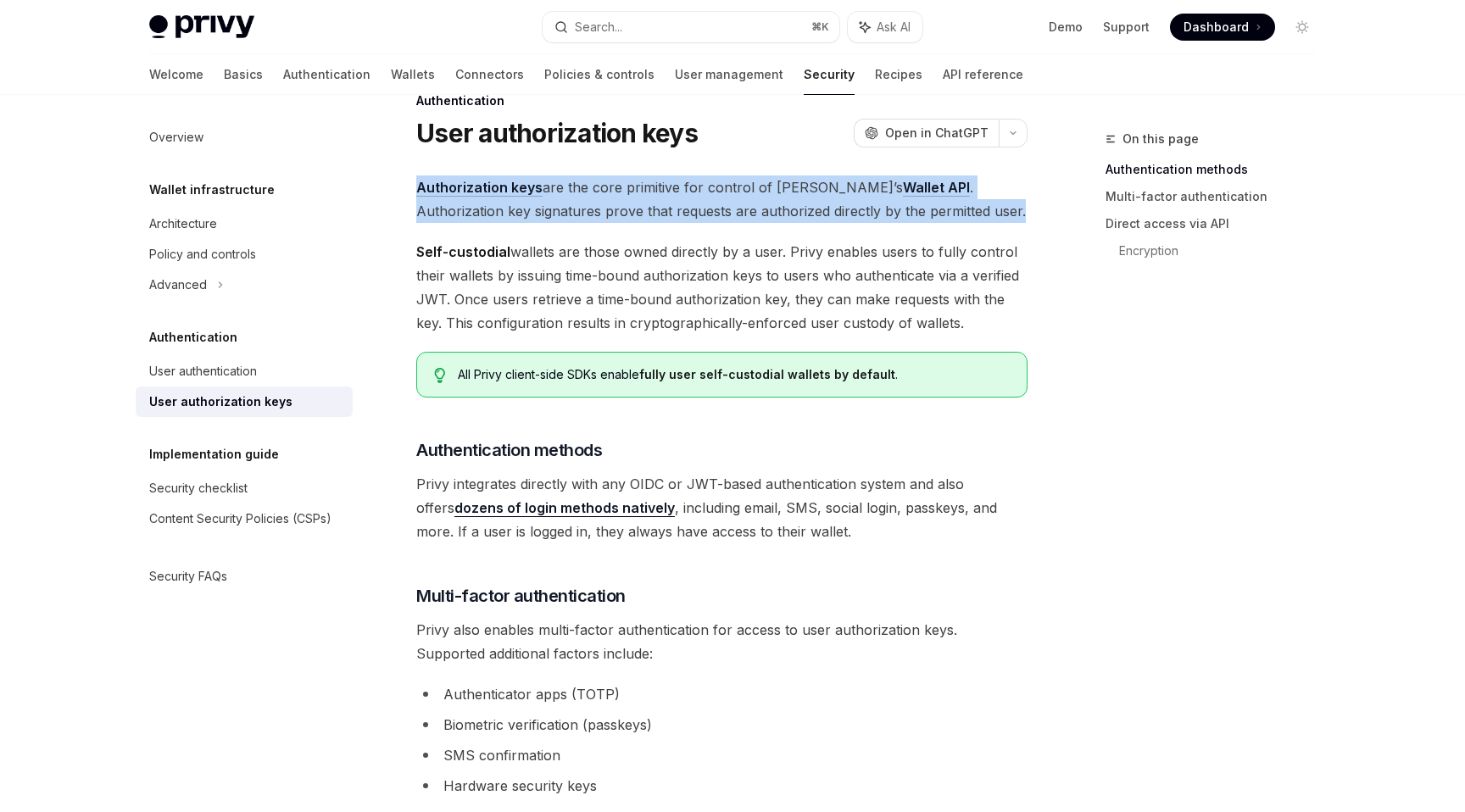
click at [580, 206] on span "Authorization keys are the core primitive for control of Privy’s Wallet API . A…" at bounding box center [721, 199] width 611 height 47
click at [515, 188] on link "Authorization keys" at bounding box center [479, 187] width 127 height 18
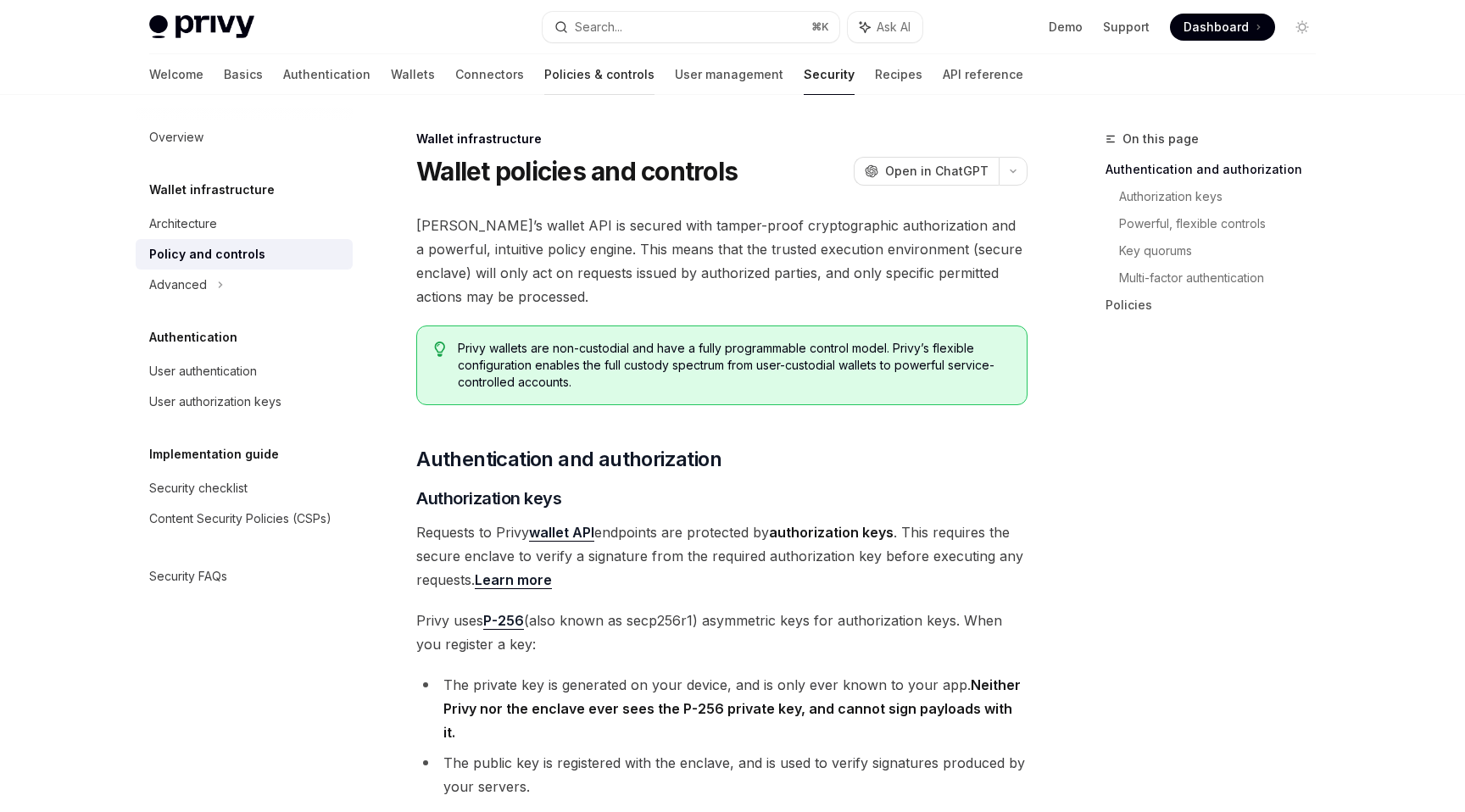
click at [545, 75] on link "Policies & controls" at bounding box center [600, 74] width 110 height 40
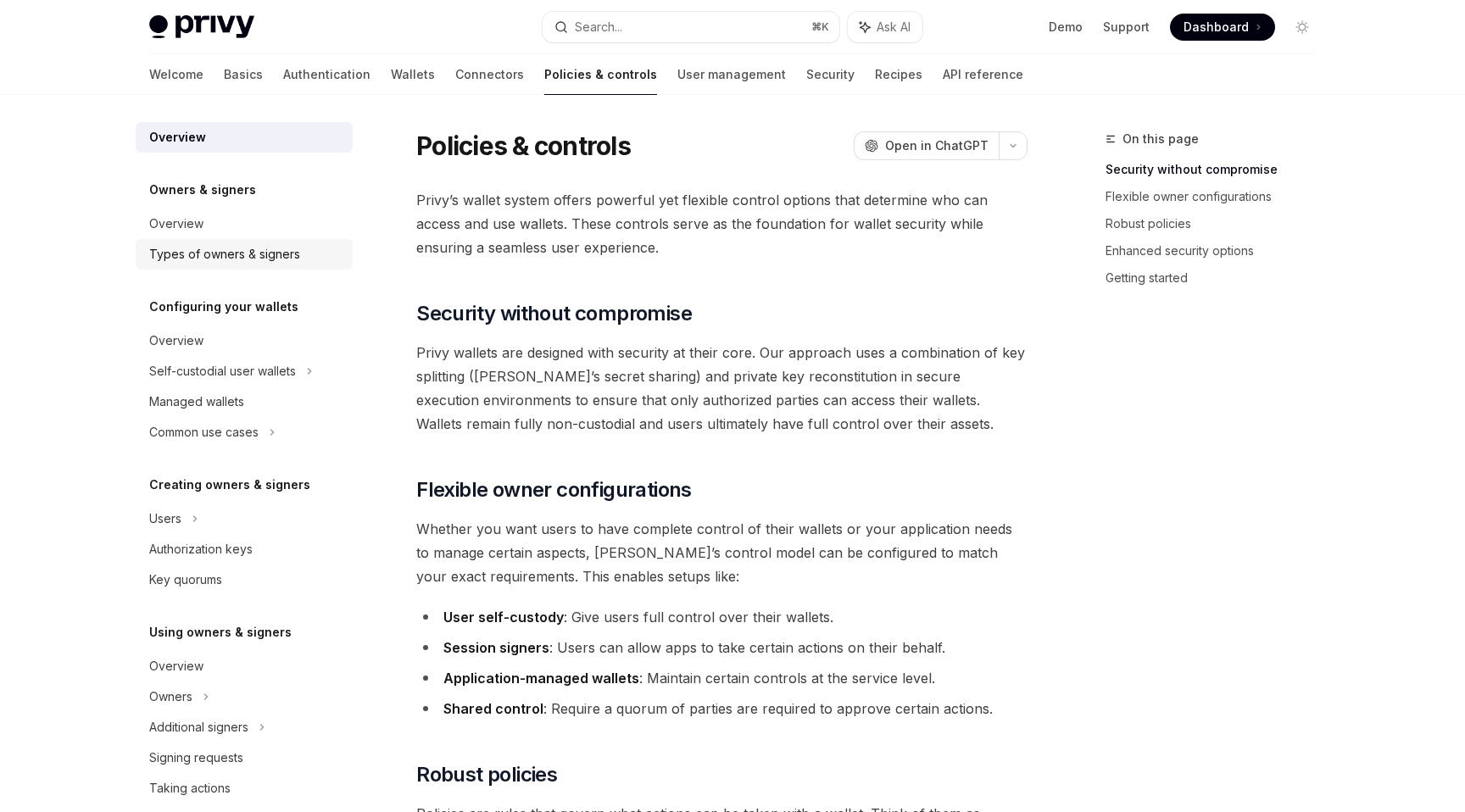
click at [228, 250] on div "Types of owners & signers" at bounding box center [225, 254] width 151 height 21
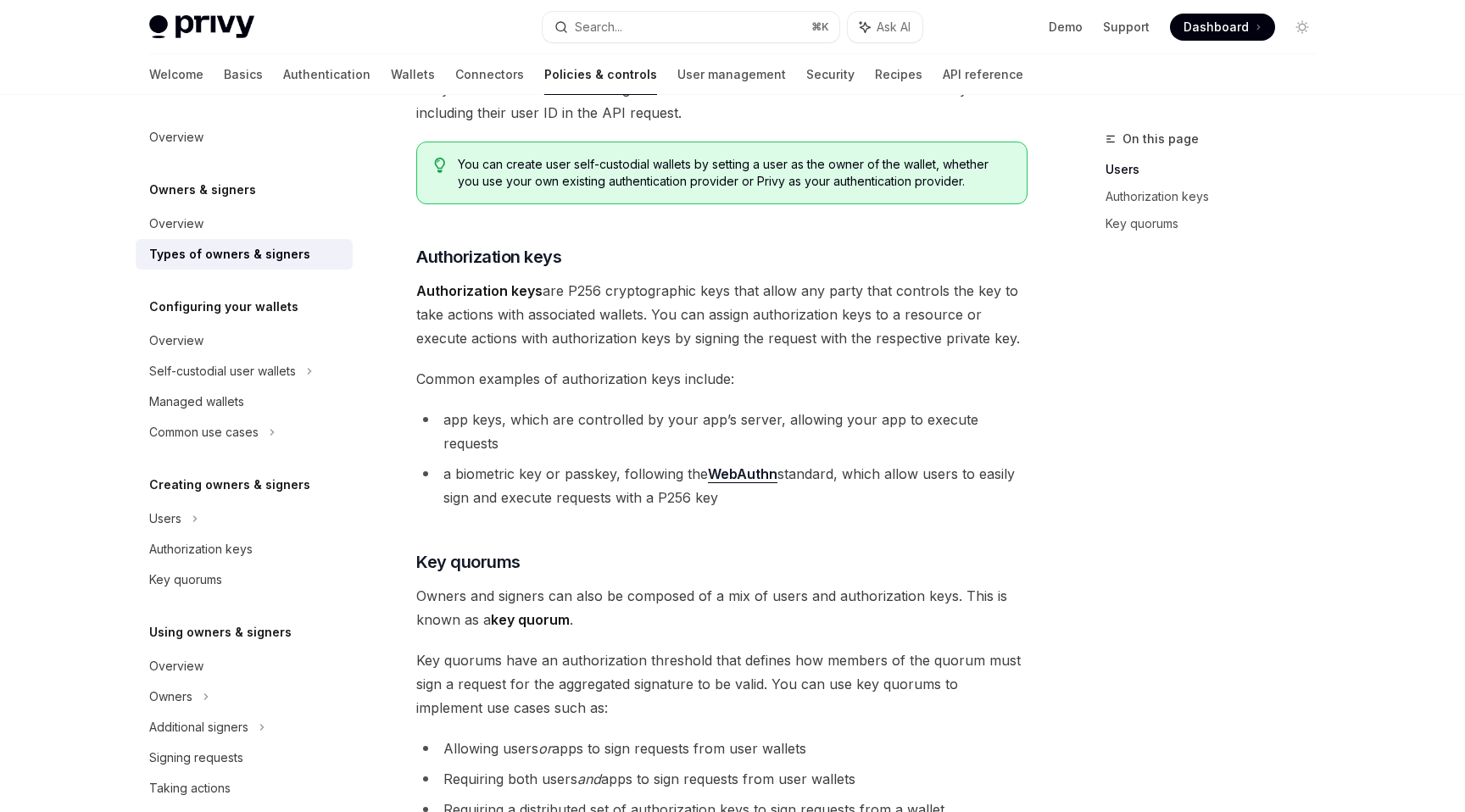
scroll to position [271, 0]
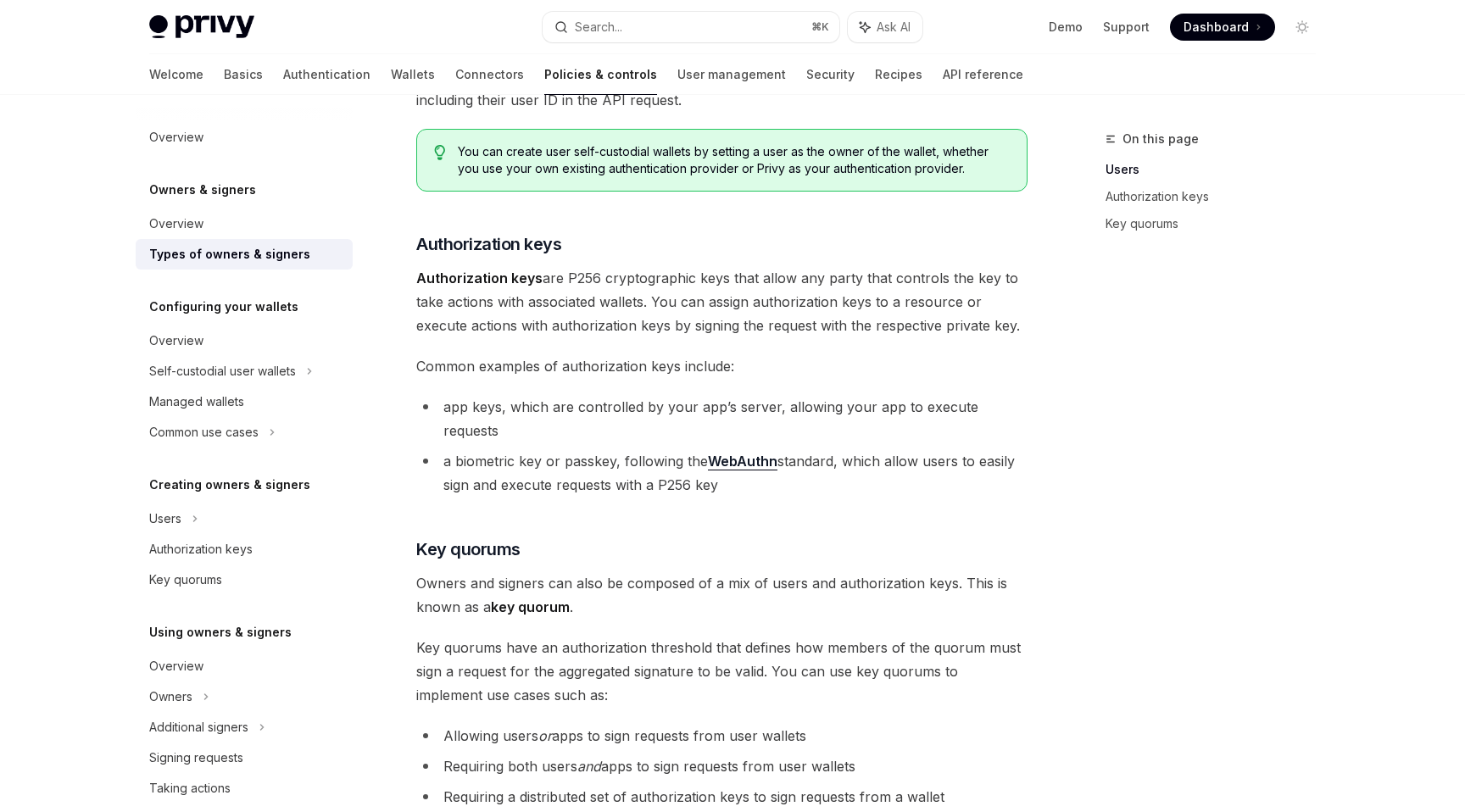
click at [552, 304] on span "Authorization keys are P256 cryptographic keys that allow any party that contro…" at bounding box center [721, 301] width 611 height 72
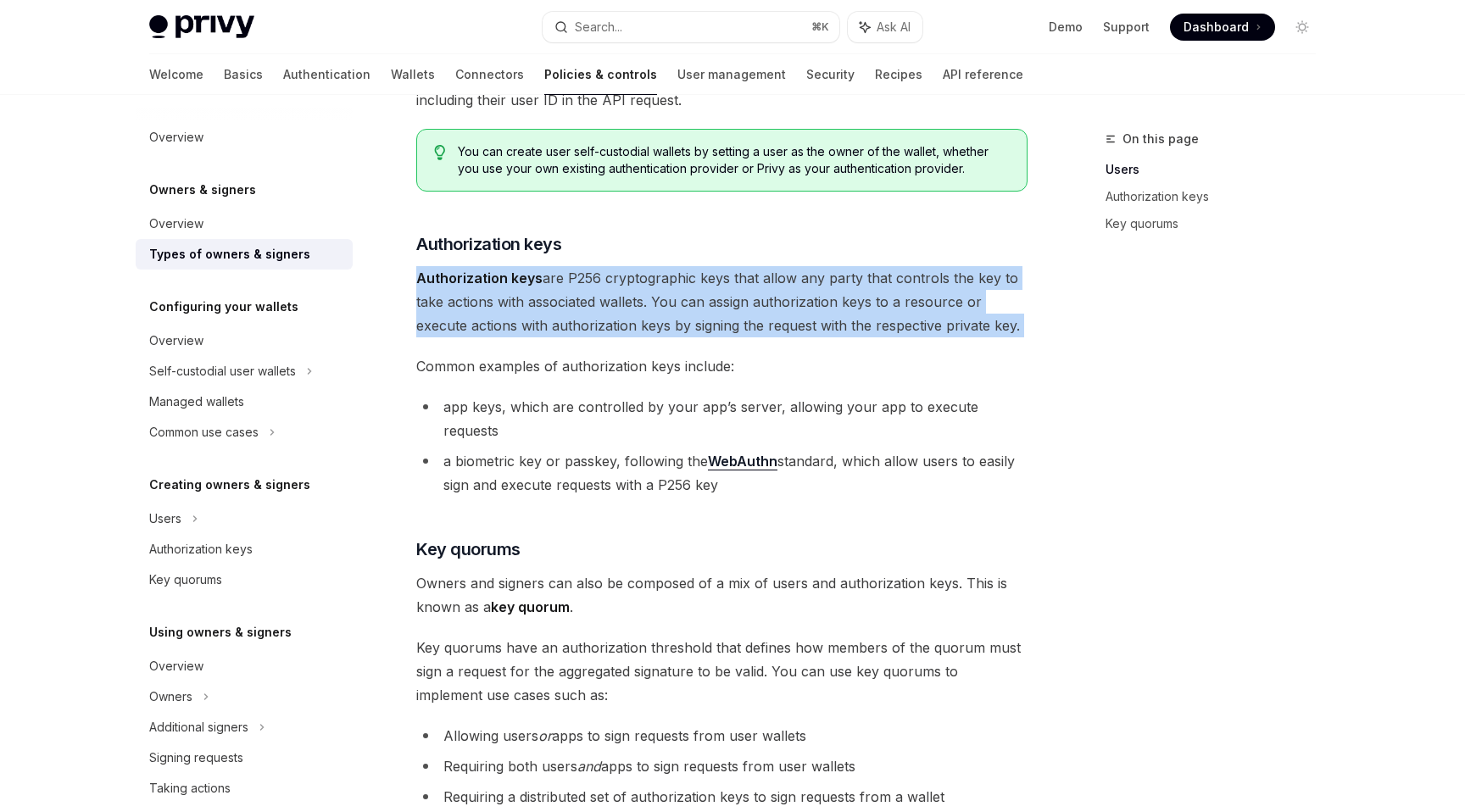
click at [552, 304] on span "Authorization keys are P256 cryptographic keys that allow any party that contro…" at bounding box center [721, 301] width 611 height 72
click at [563, 330] on span "Authorization keys are P256 cryptographic keys that allow any party that contro…" at bounding box center [721, 301] width 611 height 72
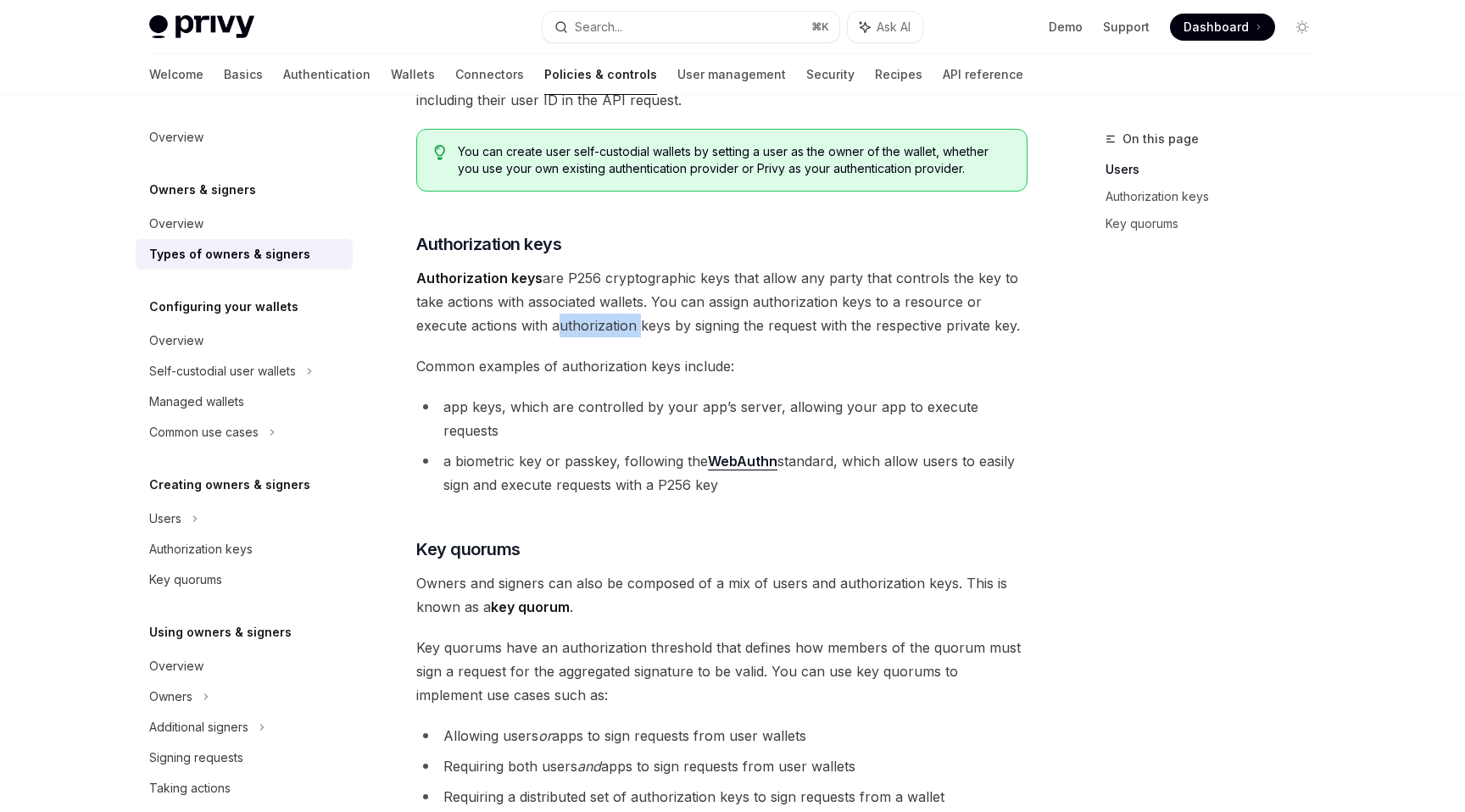
click at [563, 330] on span "Authorization keys are P256 cryptographic keys that allow any party that contro…" at bounding box center [721, 301] width 611 height 72
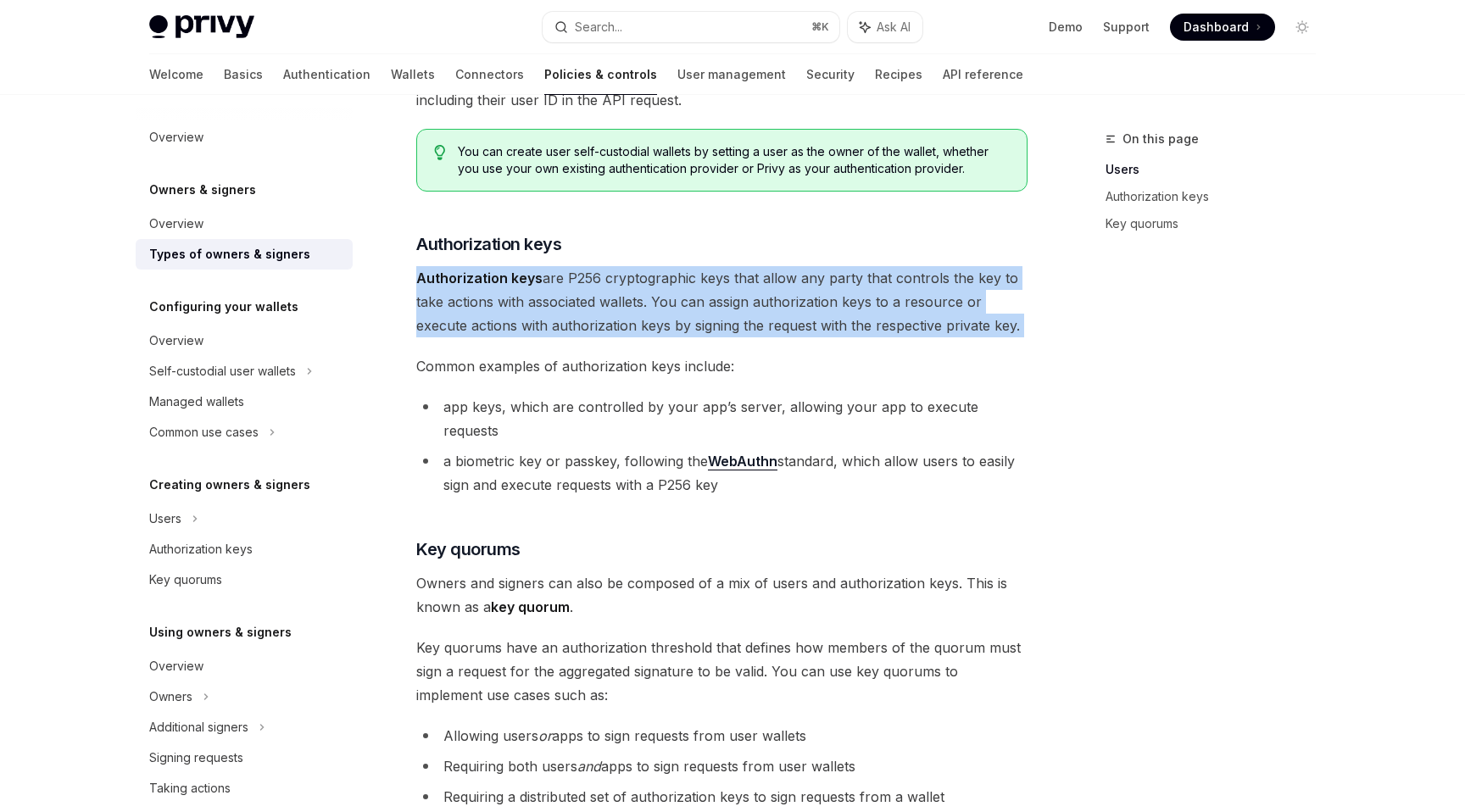
click at [563, 330] on span "Authorization keys are P256 cryptographic keys that allow any party that contro…" at bounding box center [721, 301] width 611 height 72
click at [399, 240] on div "Navigate to header" at bounding box center [392, 243] width 21 height 21
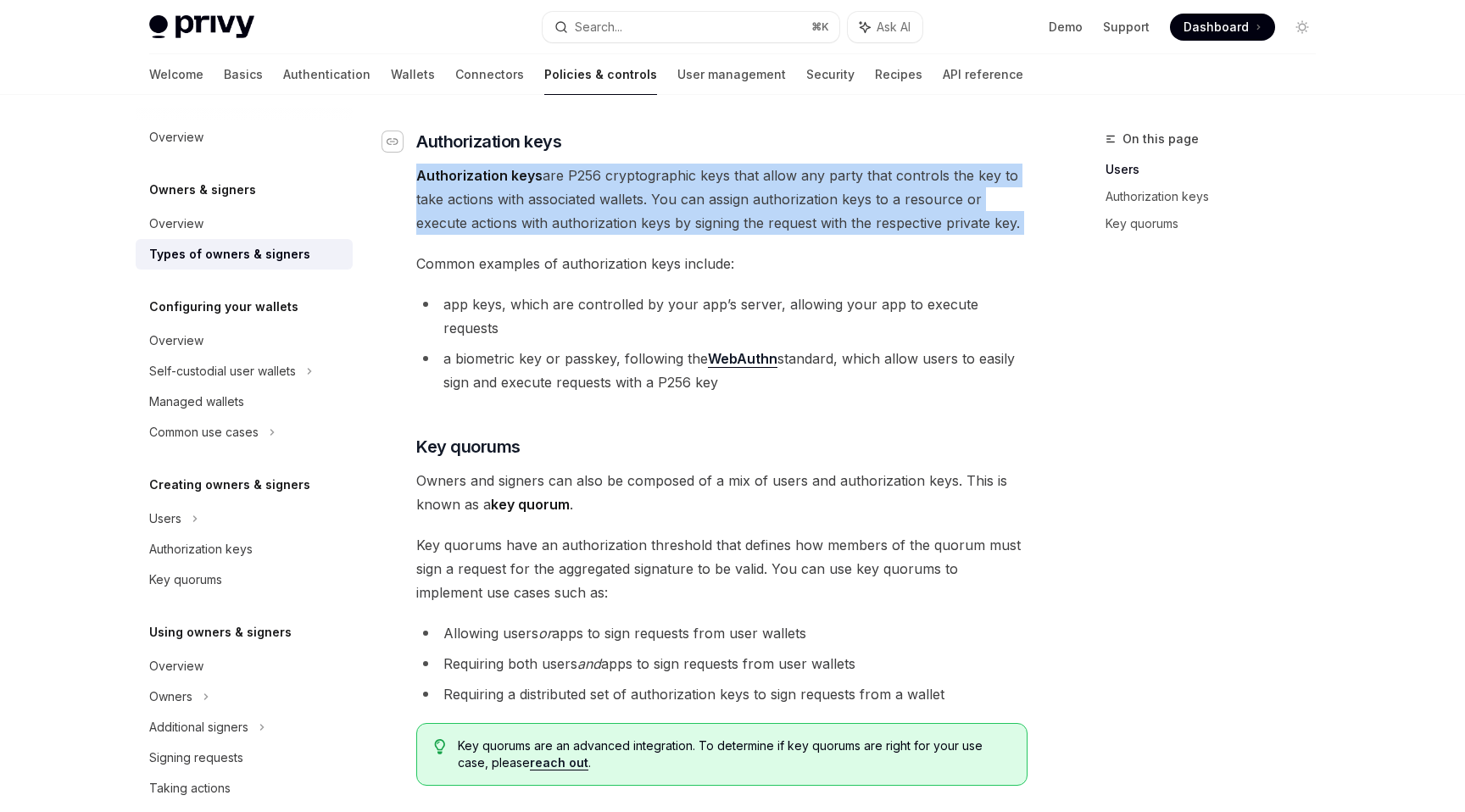
scroll to position [375, 0]
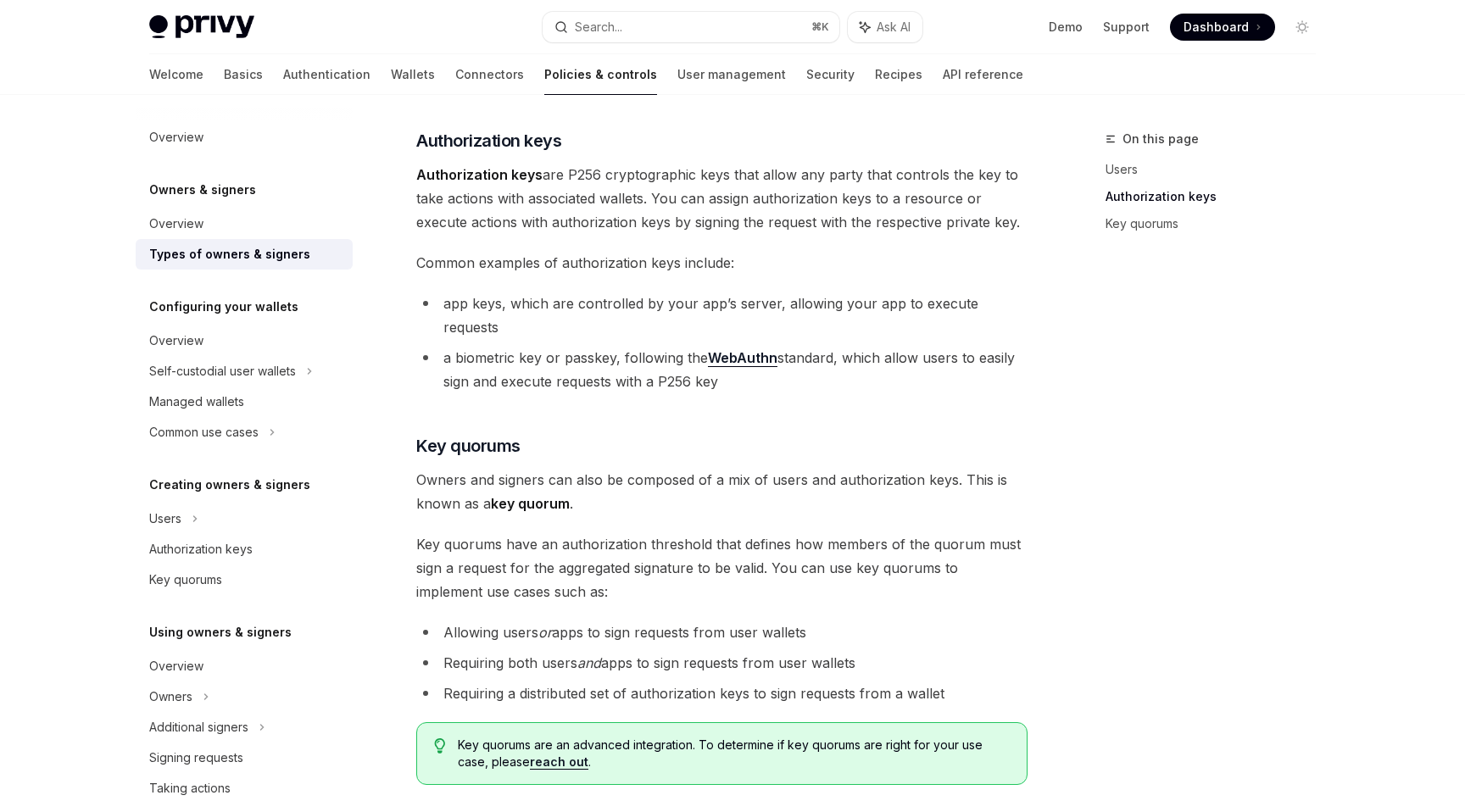
click at [563, 345] on li "a biometric key or passkey, following the WebAuthn standard, which allow users …" at bounding box center [721, 369] width 611 height 47
click at [400, 138] on div "Navigate to header" at bounding box center [392, 140] width 21 height 21
click at [227, 546] on div "Authorization keys" at bounding box center [200, 548] width 103 height 21
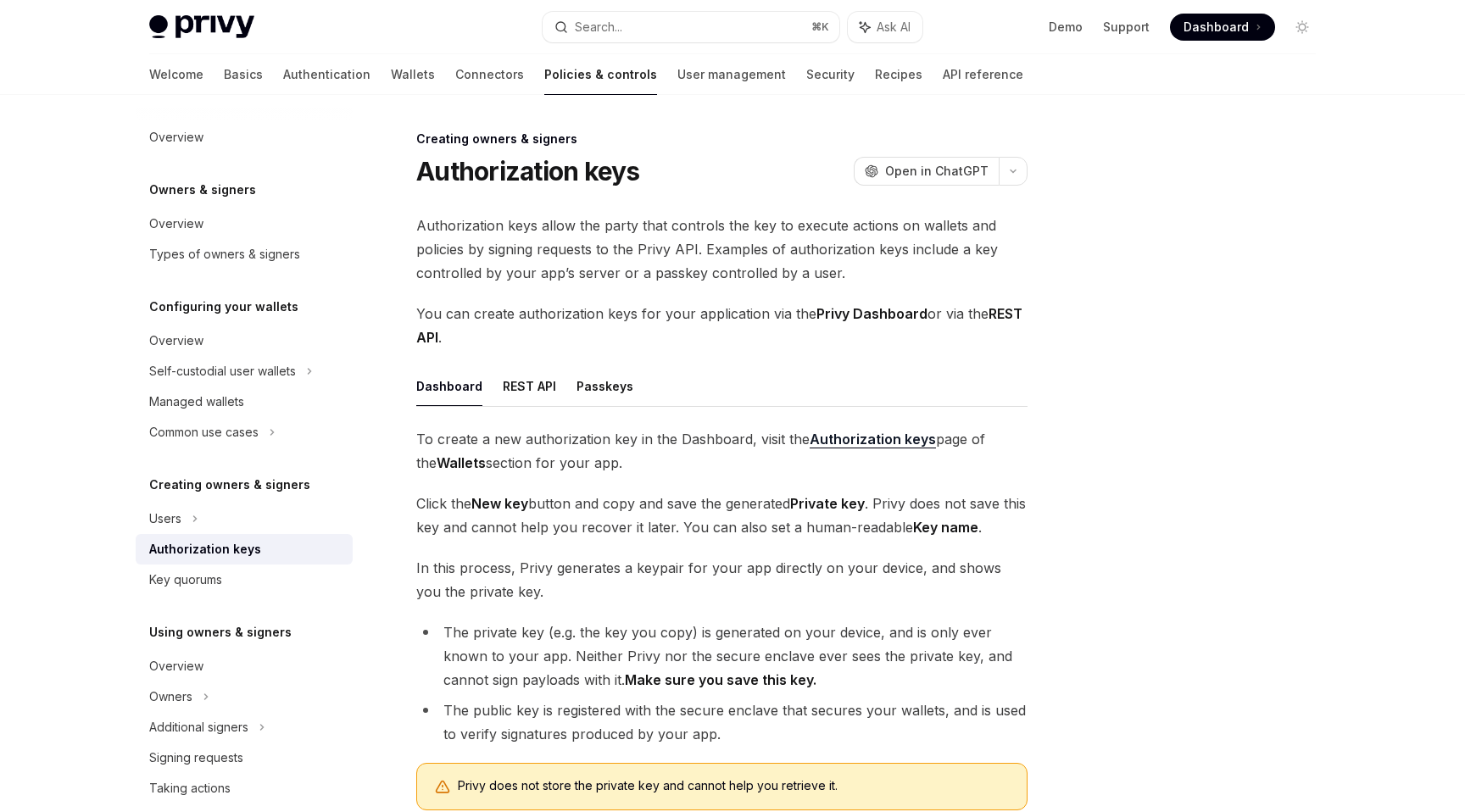
click at [471, 165] on h1 "Authorization keys" at bounding box center [528, 171] width 224 height 30
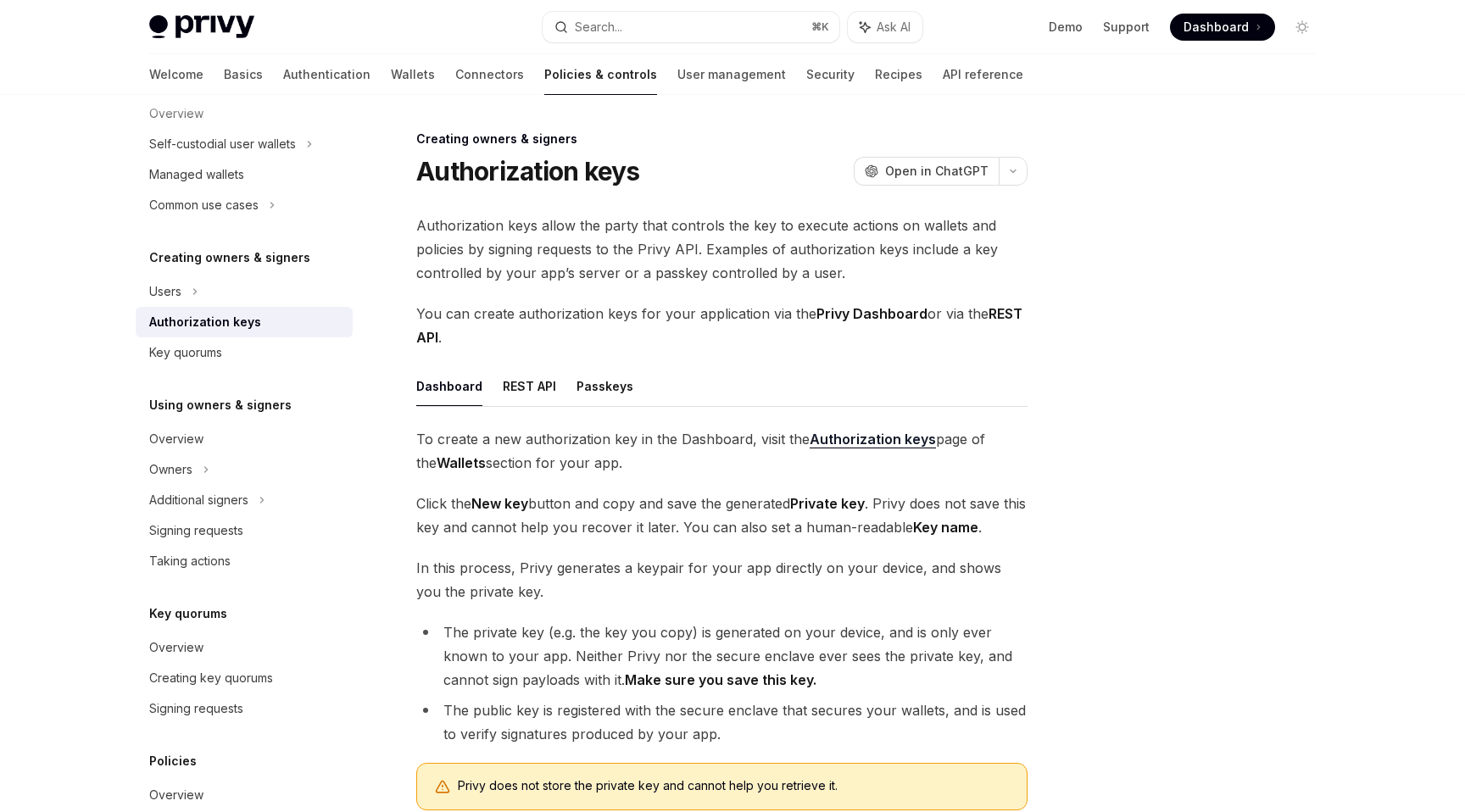
scroll to position [229, 0]
click at [211, 486] on div "Additional signers" at bounding box center [243, 497] width 217 height 30
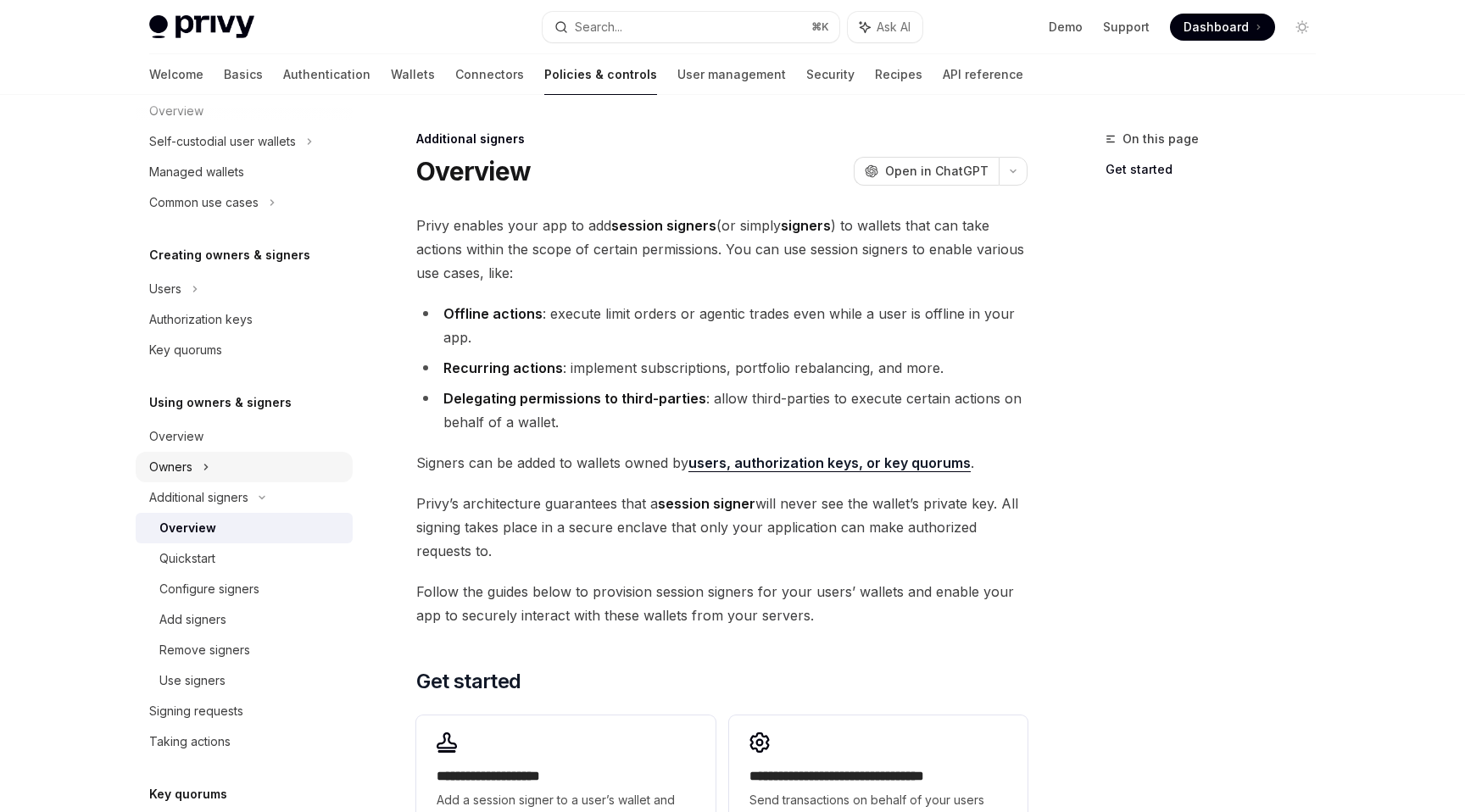
click at [196, 157] on div "Owners" at bounding box center [243, 141] width 217 height 30
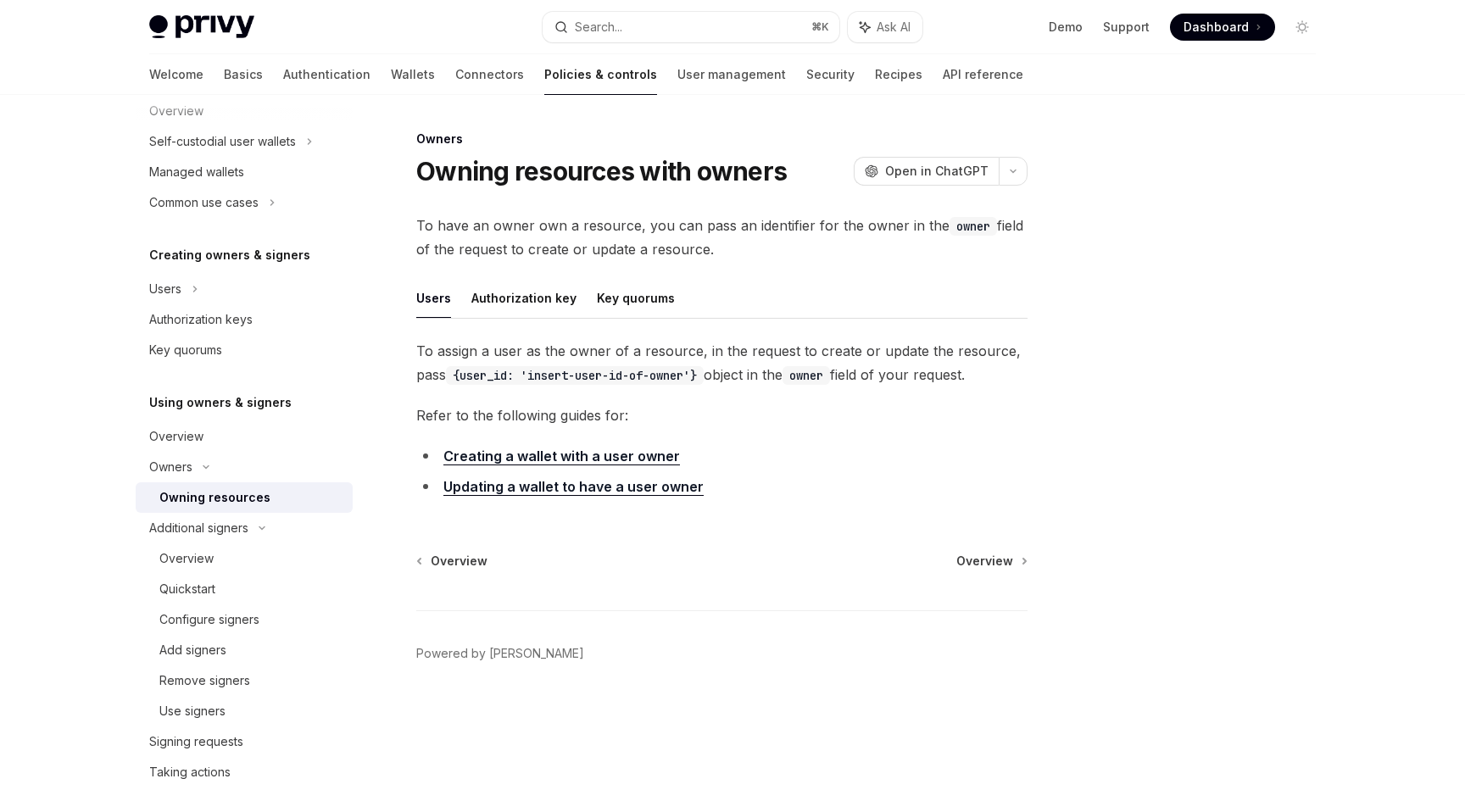
click at [205, 494] on div "Owning resources" at bounding box center [214, 497] width 111 height 21
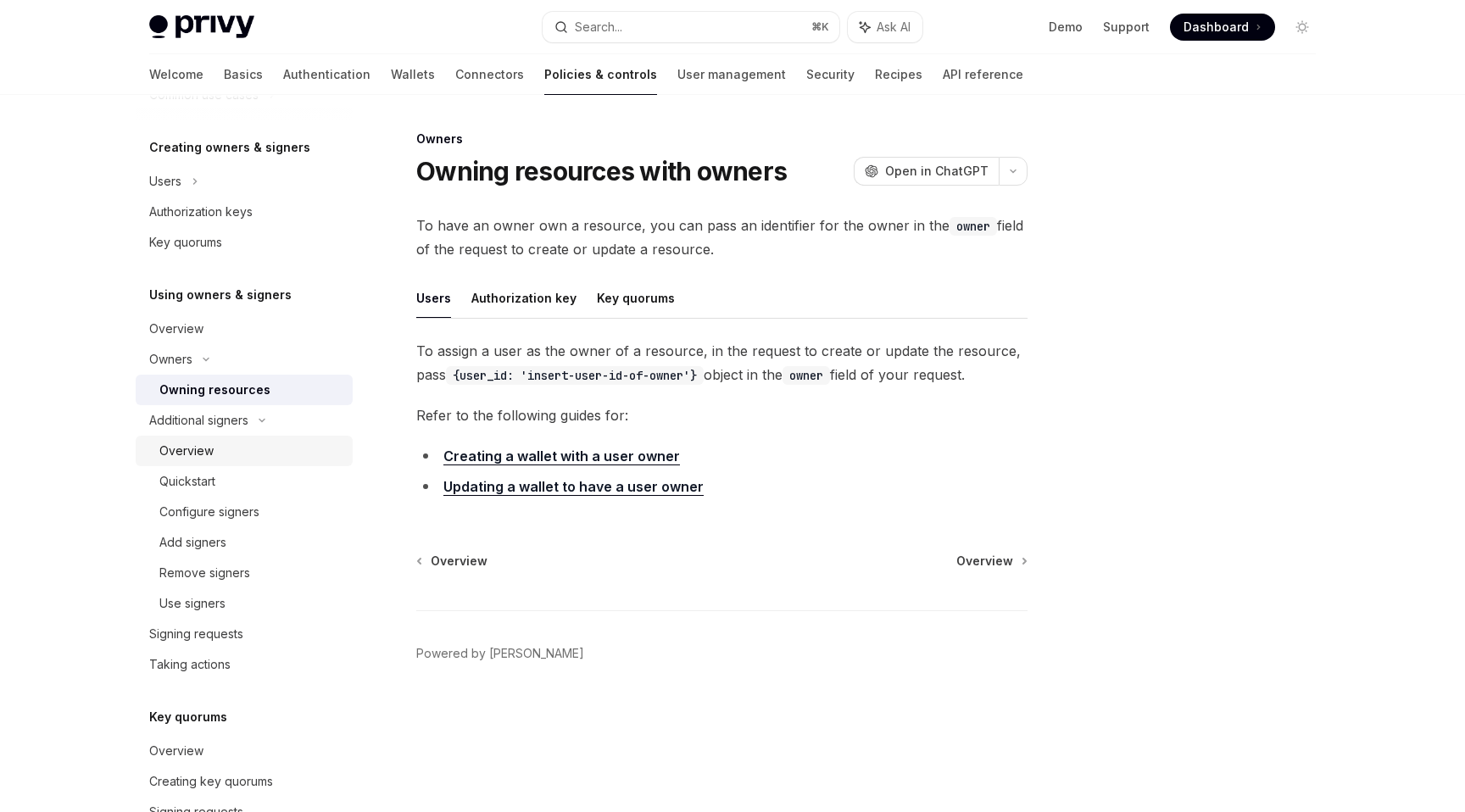
scroll to position [344, 0]
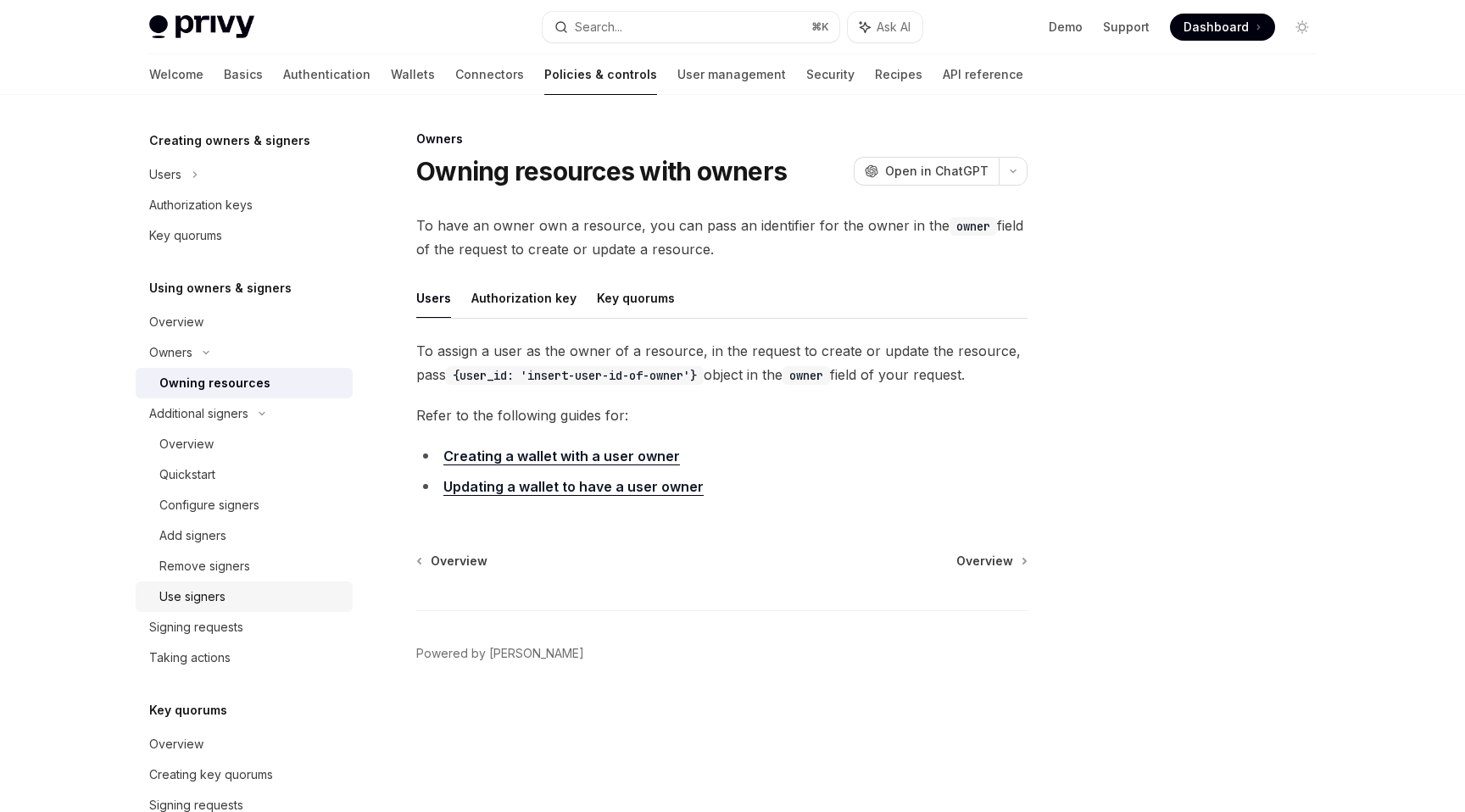
click at [210, 594] on div "Use signers" at bounding box center [191, 596] width 66 height 21
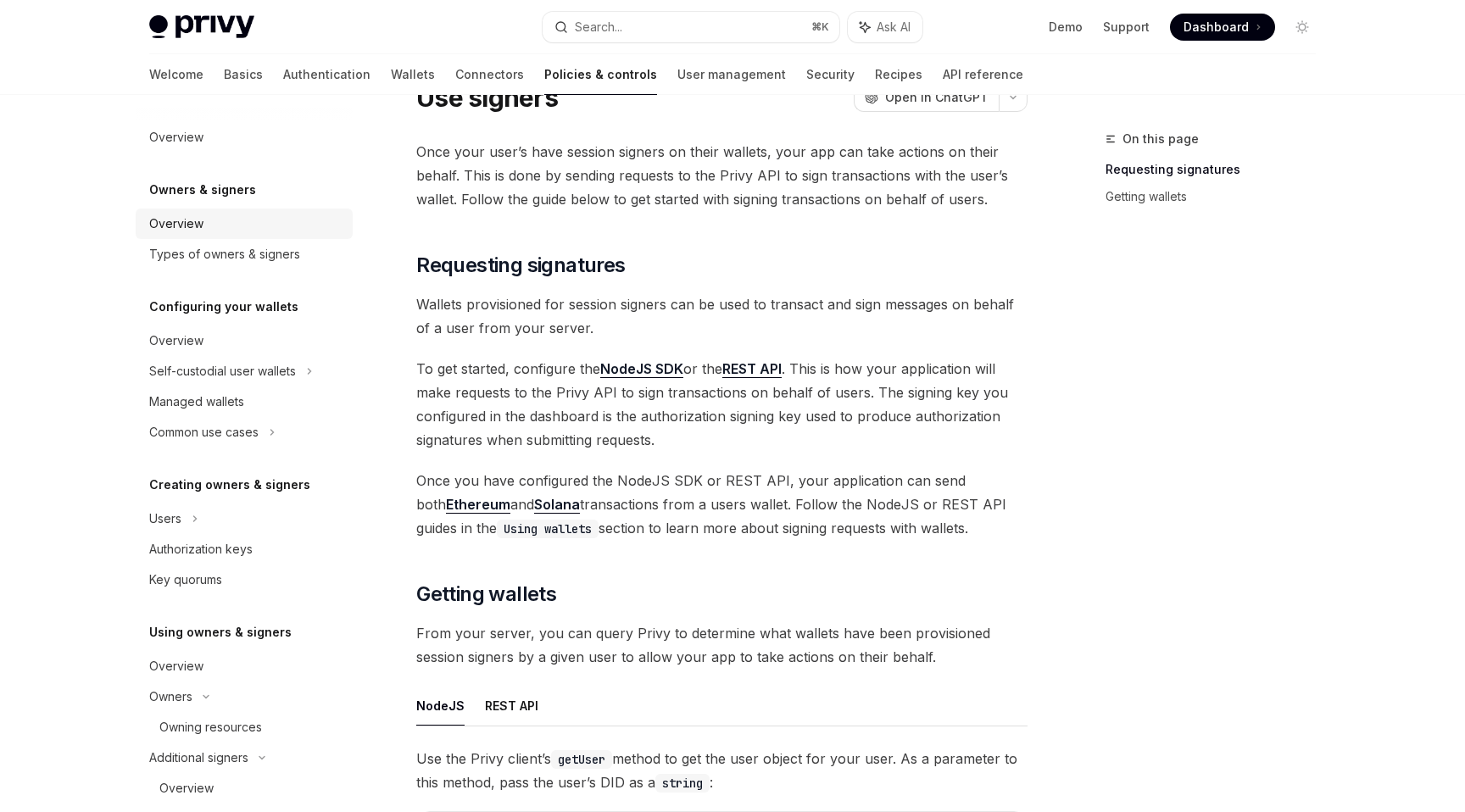
click at [201, 230] on div "Overview" at bounding box center [176, 224] width 54 height 21
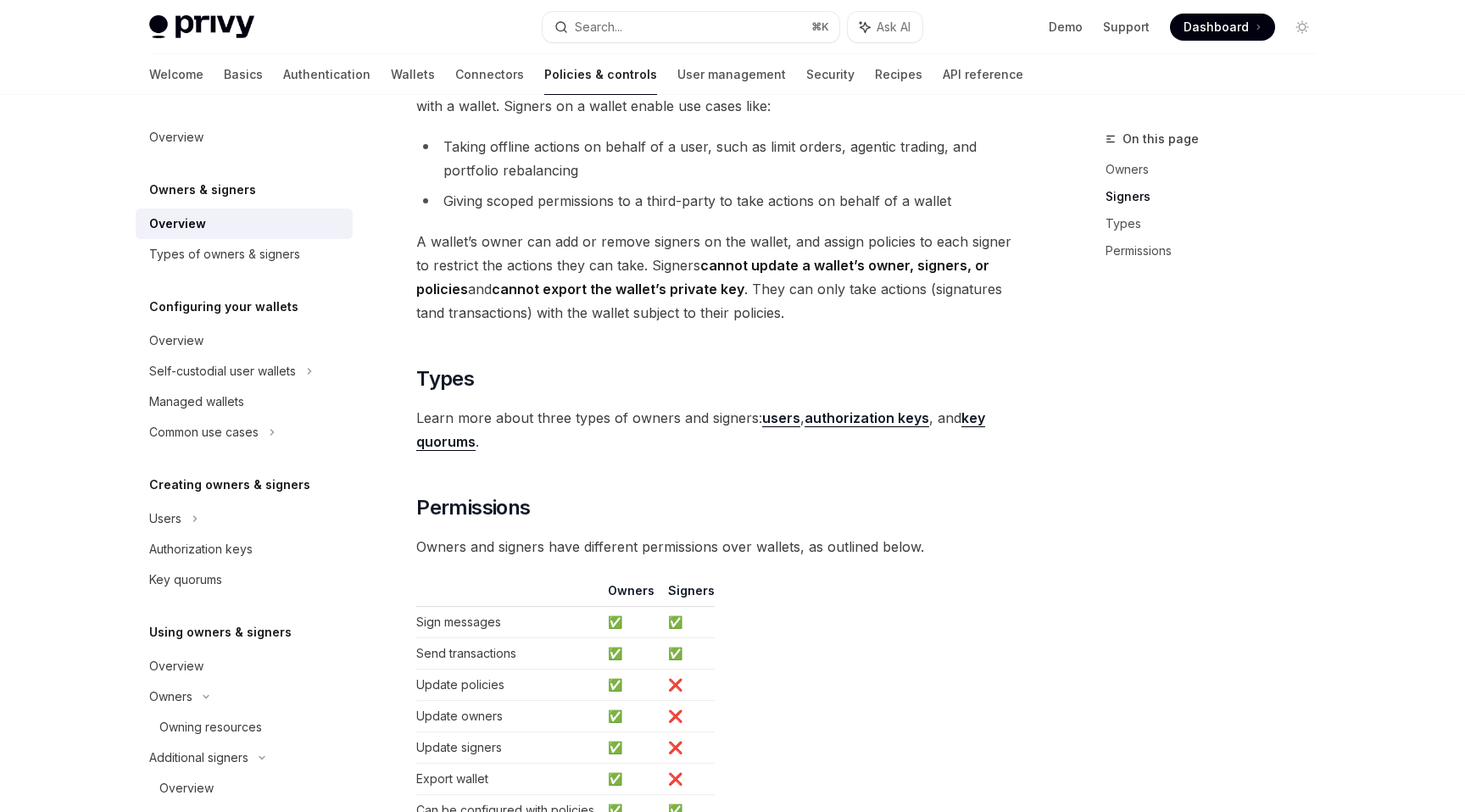
scroll to position [1073, 0]
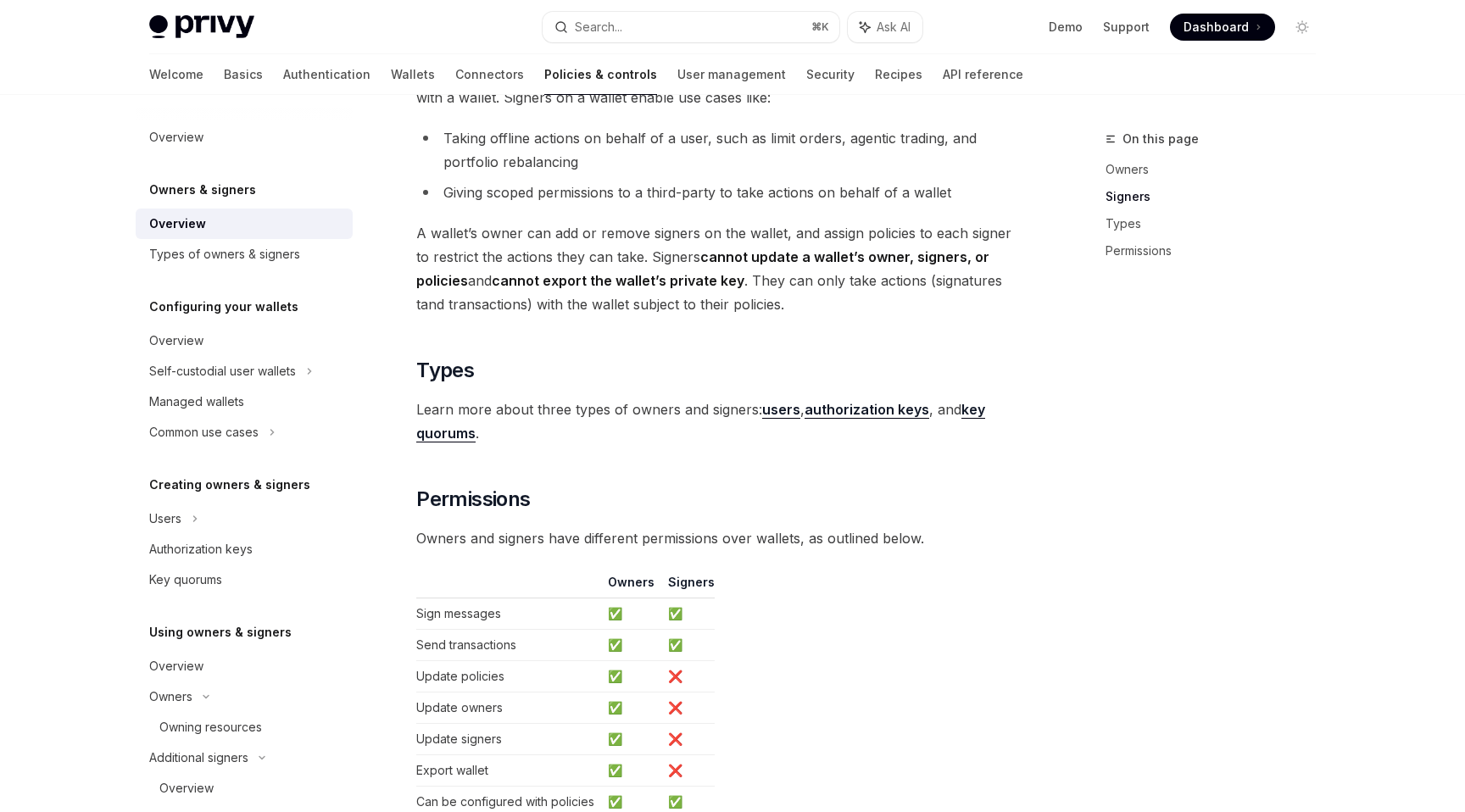
click at [558, 243] on span "A wallet’s owner can add or remove signers on the wallet, and assign policies t…" at bounding box center [721, 268] width 611 height 95
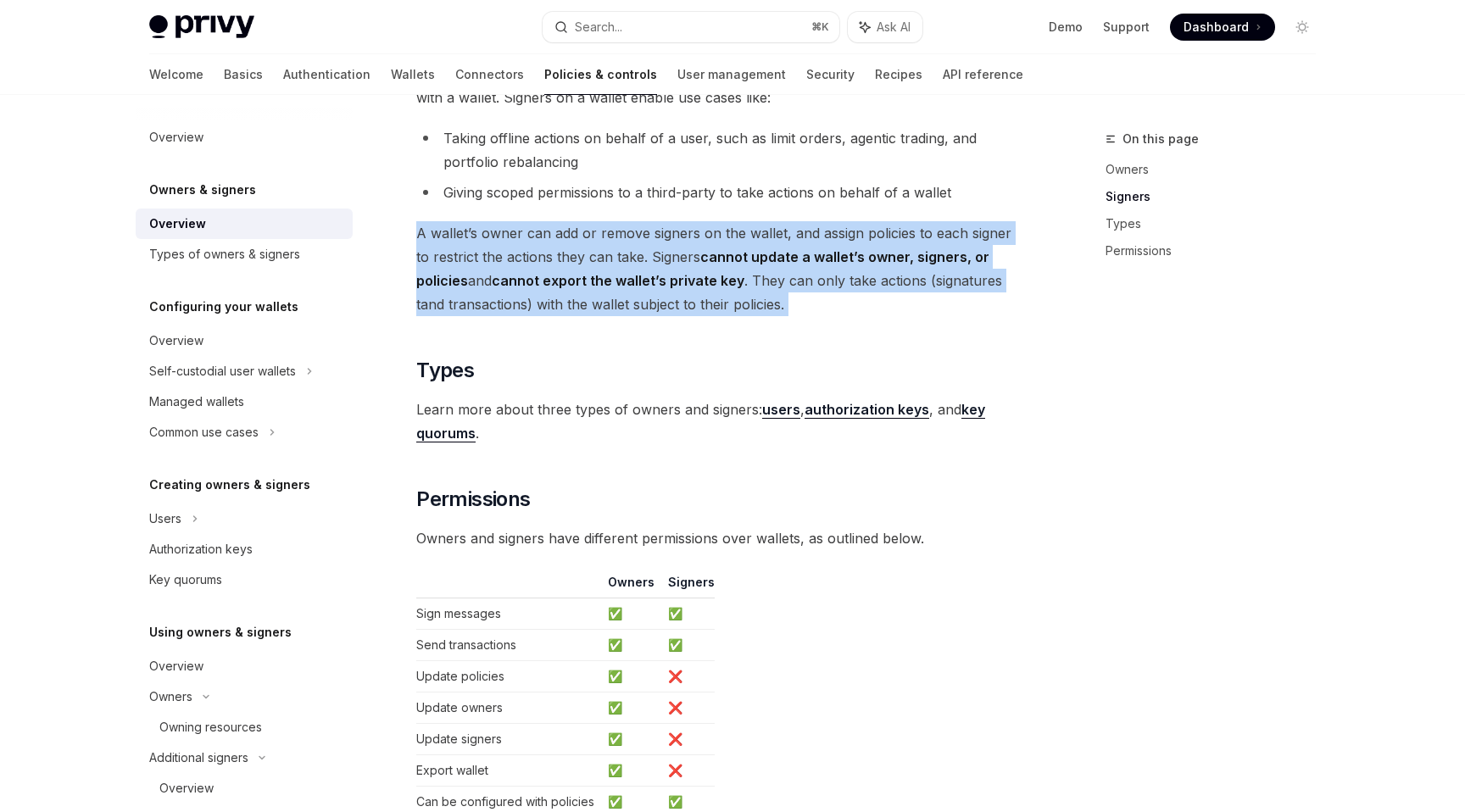
click at [558, 243] on span "A wallet’s owner can add or remove signers on the wallet, and assign policies t…" at bounding box center [721, 268] width 611 height 95
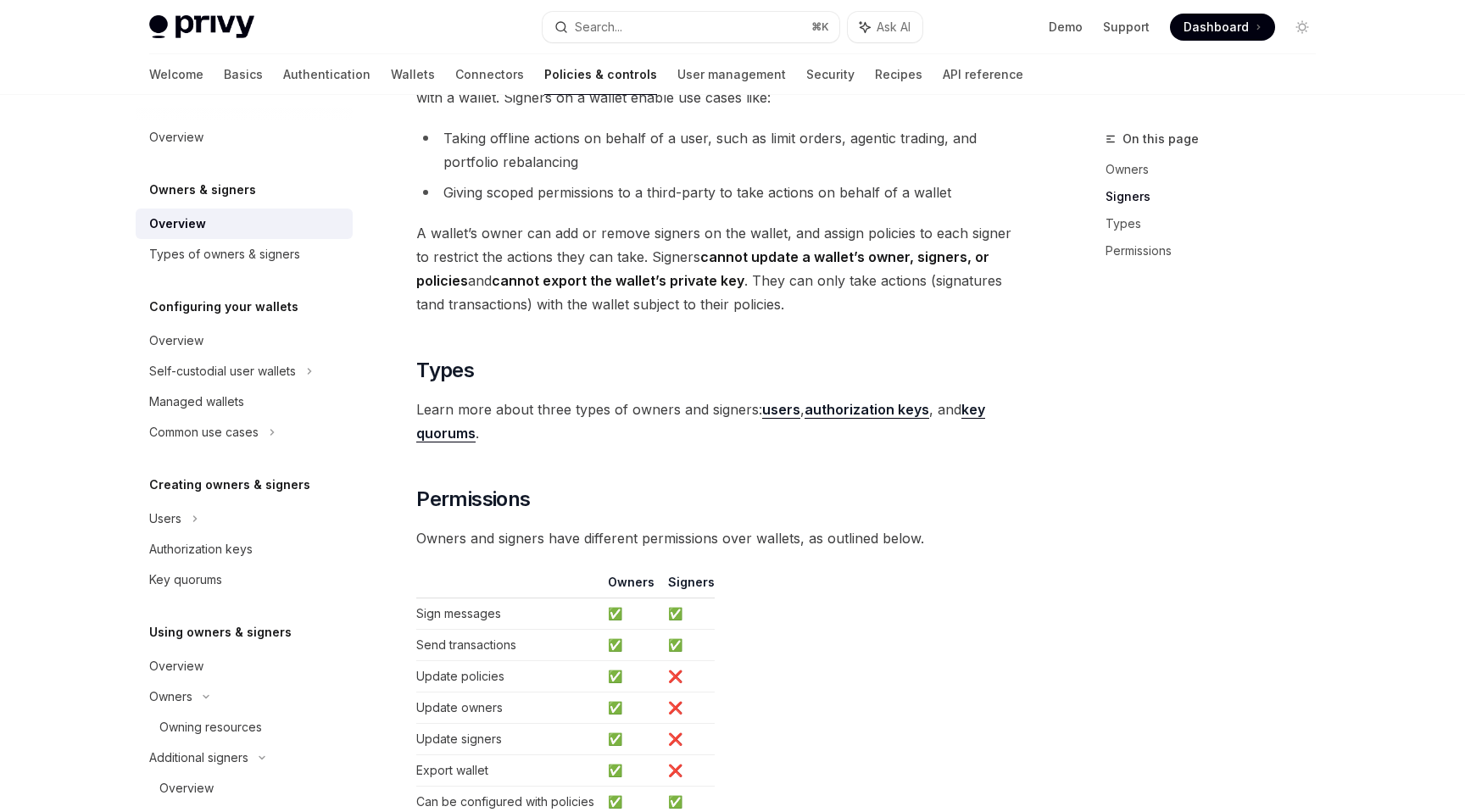
click at [562, 243] on span "A wallet’s owner can add or remove signers on the wallet, and assign policies t…" at bounding box center [721, 268] width 611 height 95
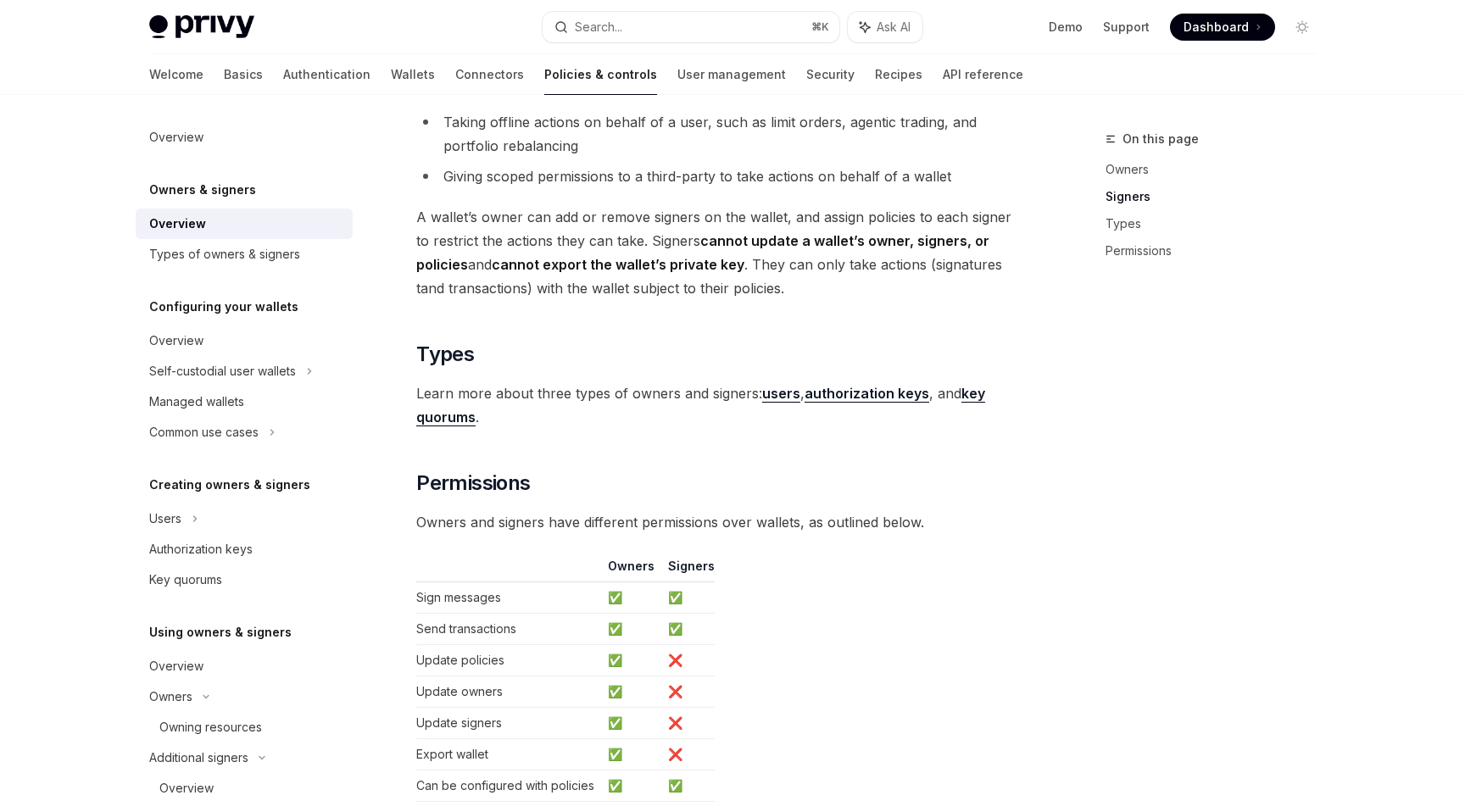
scroll to position [1331, 0]
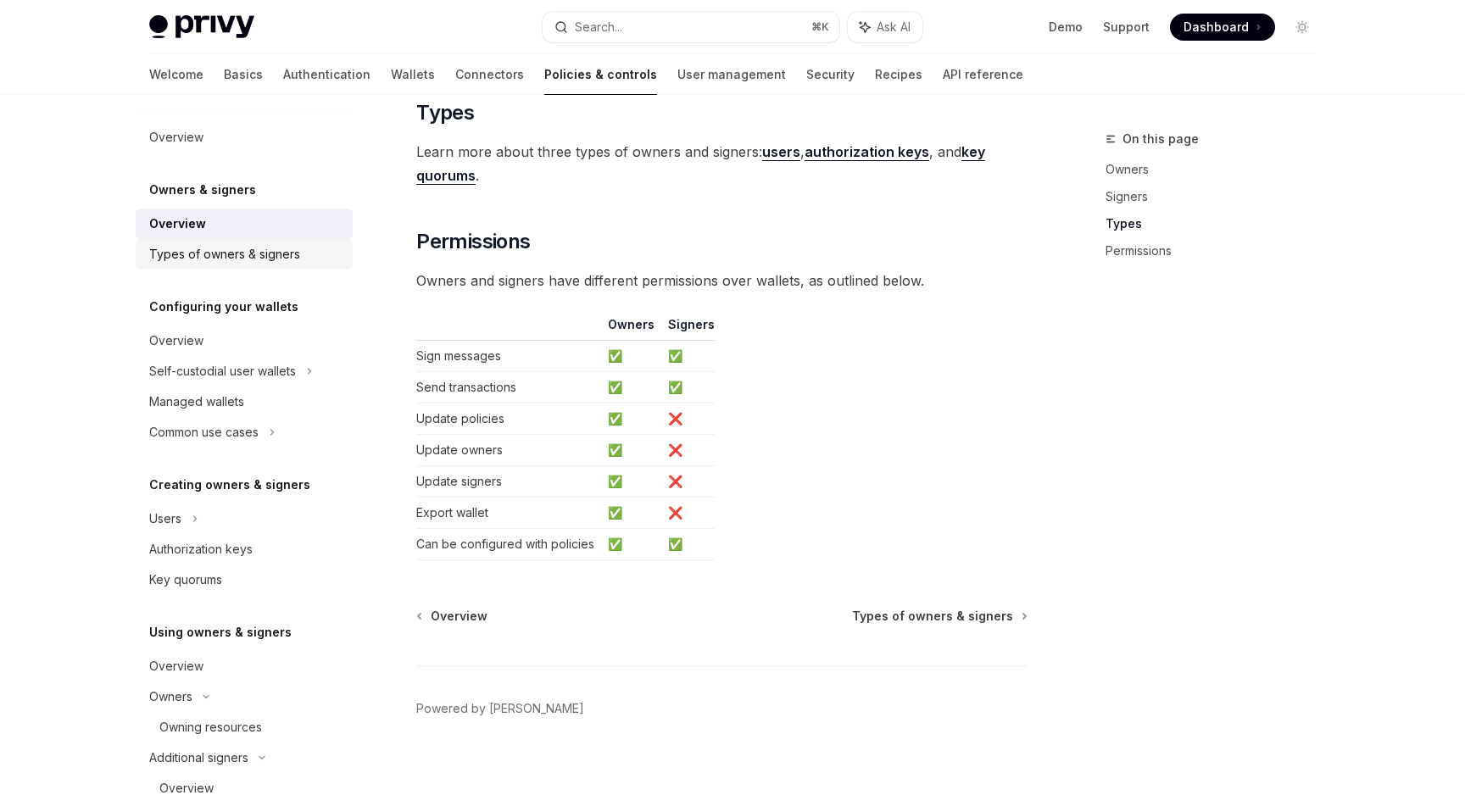
click at [281, 253] on div "Types of owners & signers" at bounding box center [225, 254] width 151 height 21
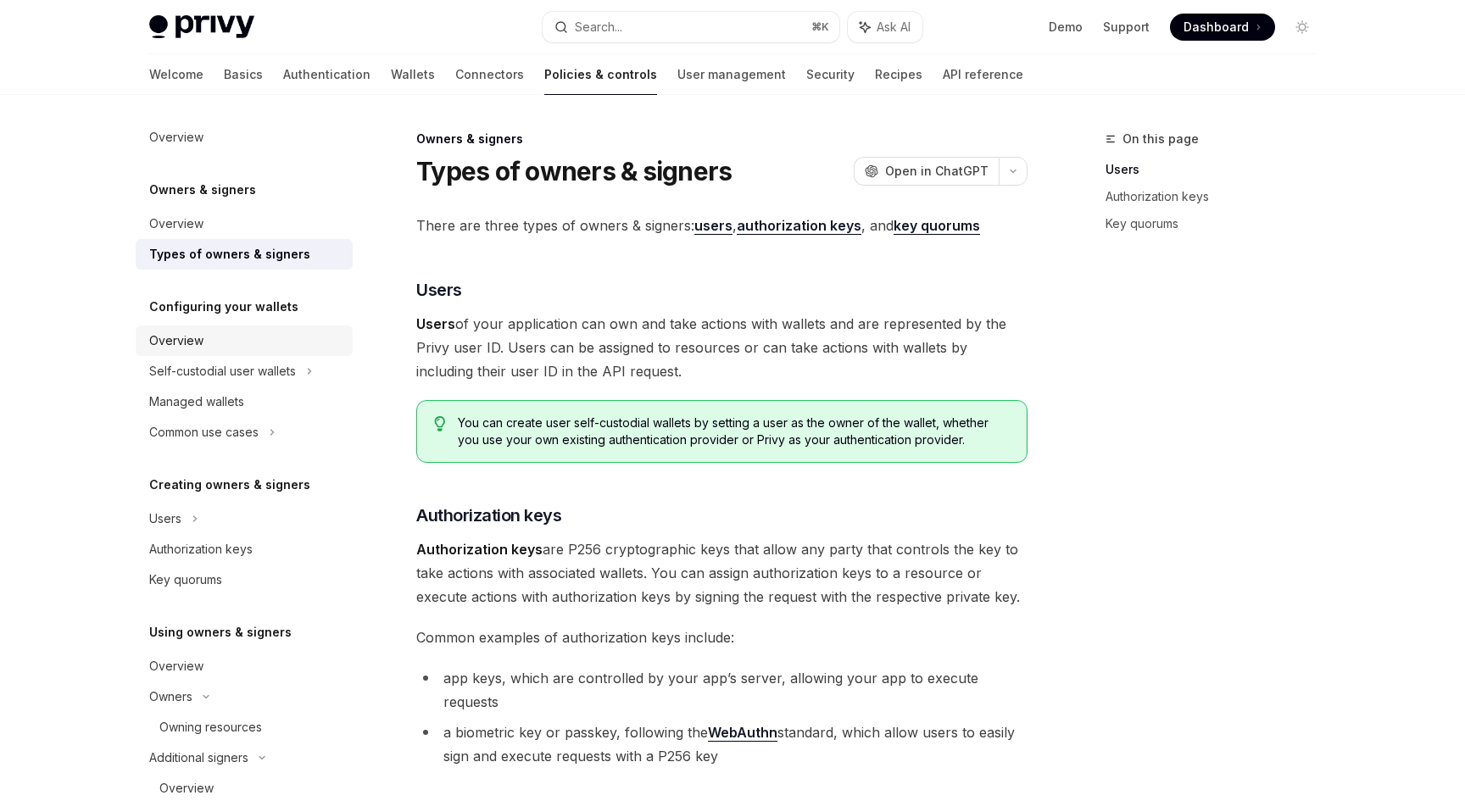
click at [168, 339] on div "Overview" at bounding box center [176, 340] width 54 height 21
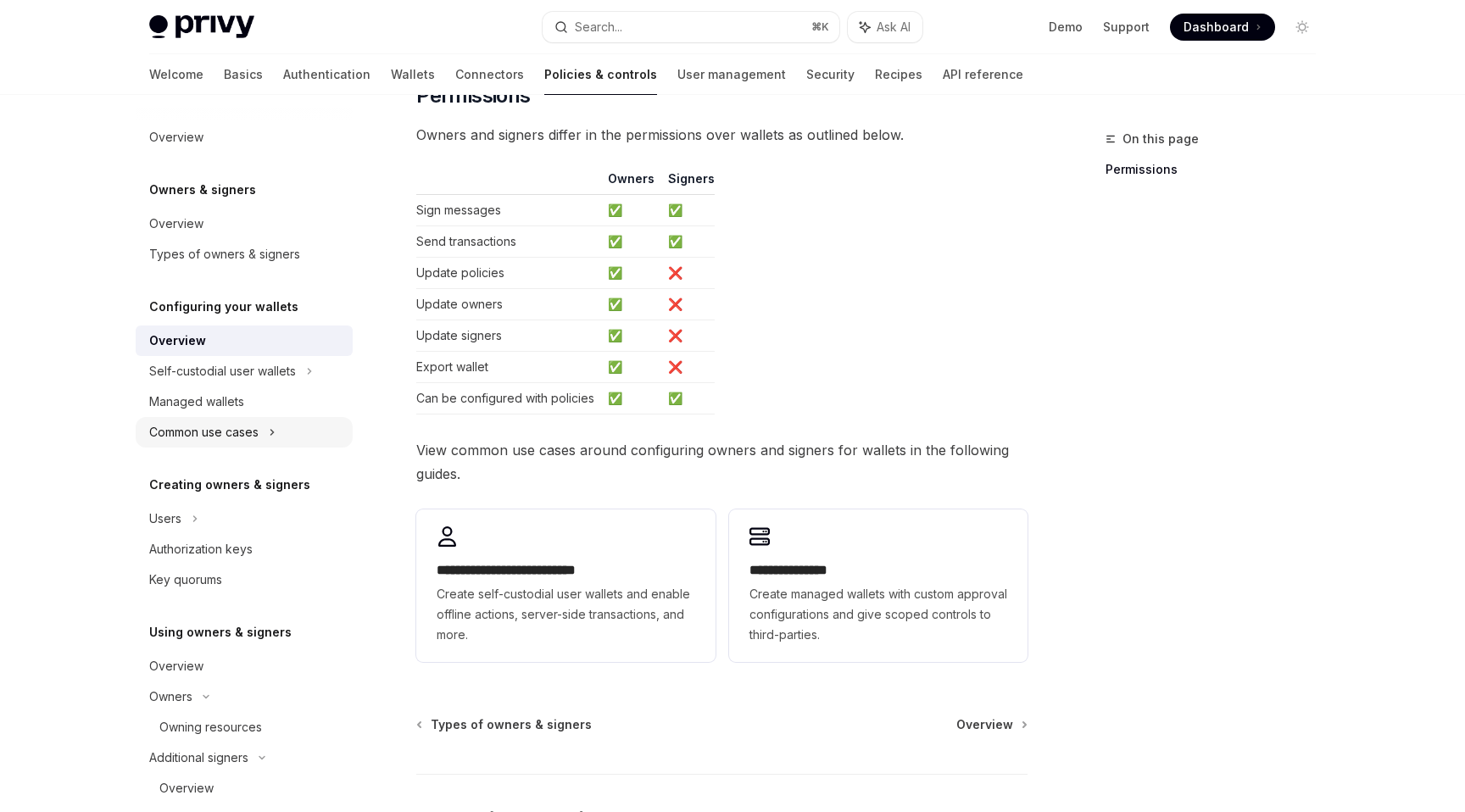
scroll to position [226, 0]
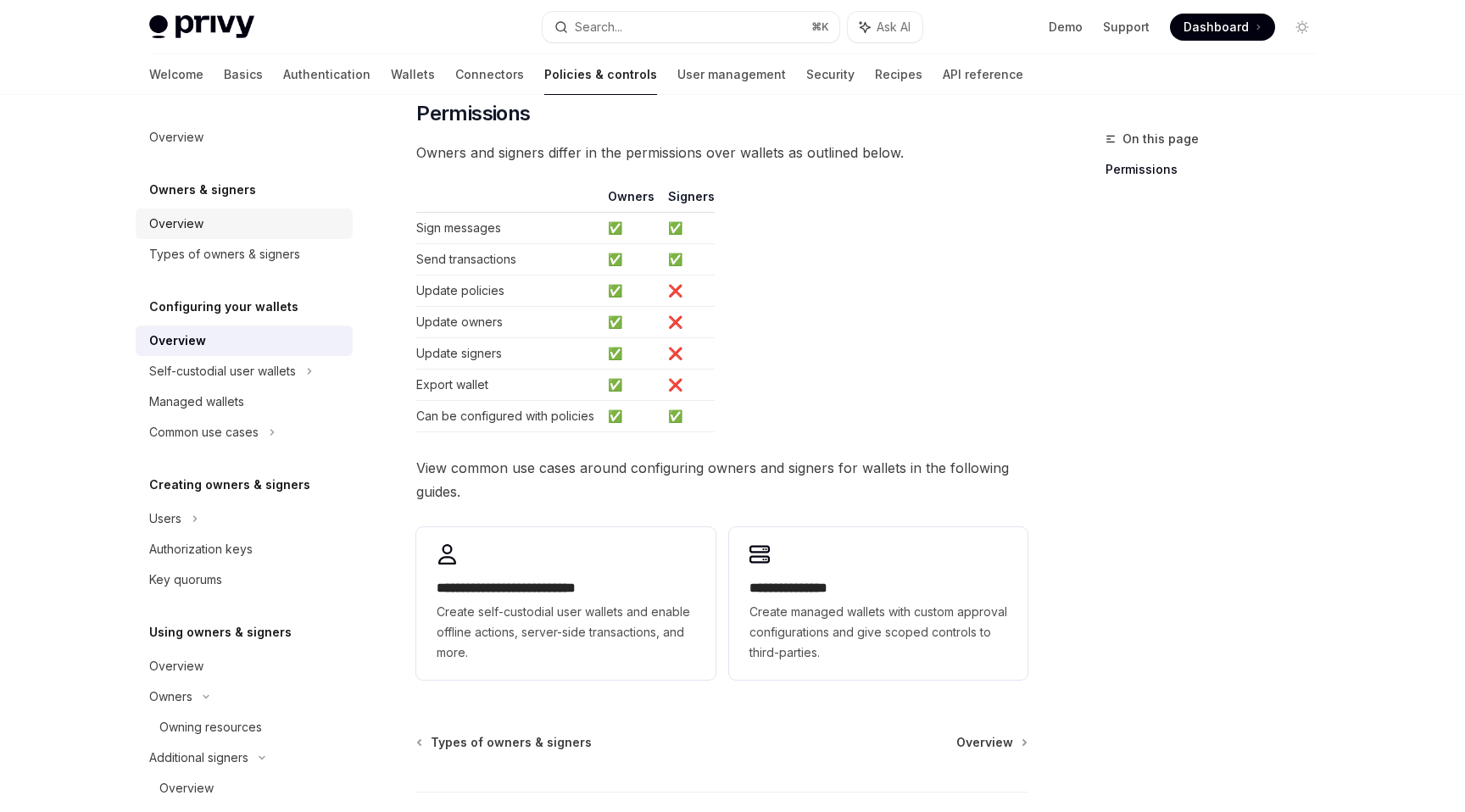
click at [187, 222] on div "Overview" at bounding box center [176, 224] width 54 height 21
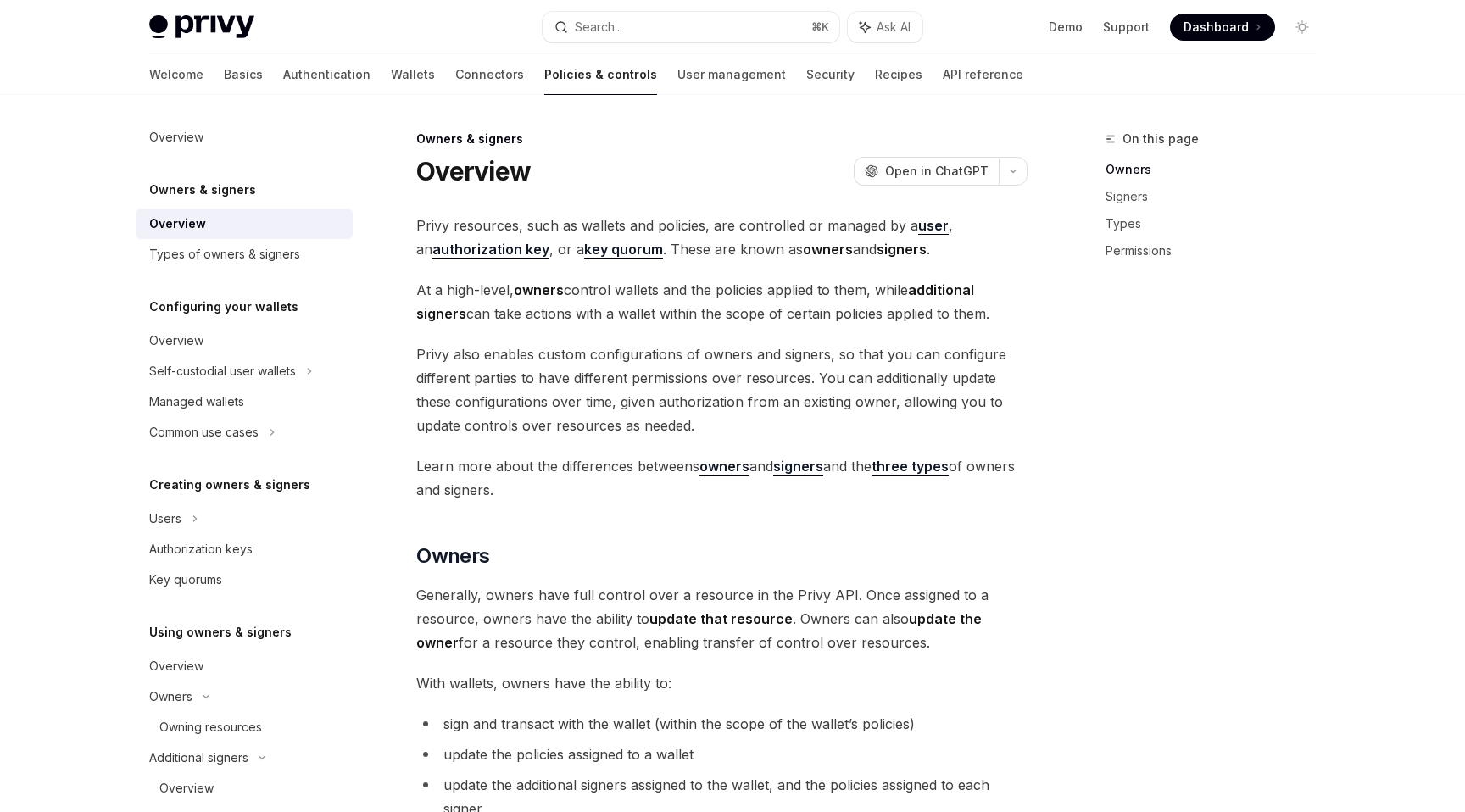
click at [468, 247] on strong "authorization key" at bounding box center [491, 248] width 117 height 17
type textarea "*"
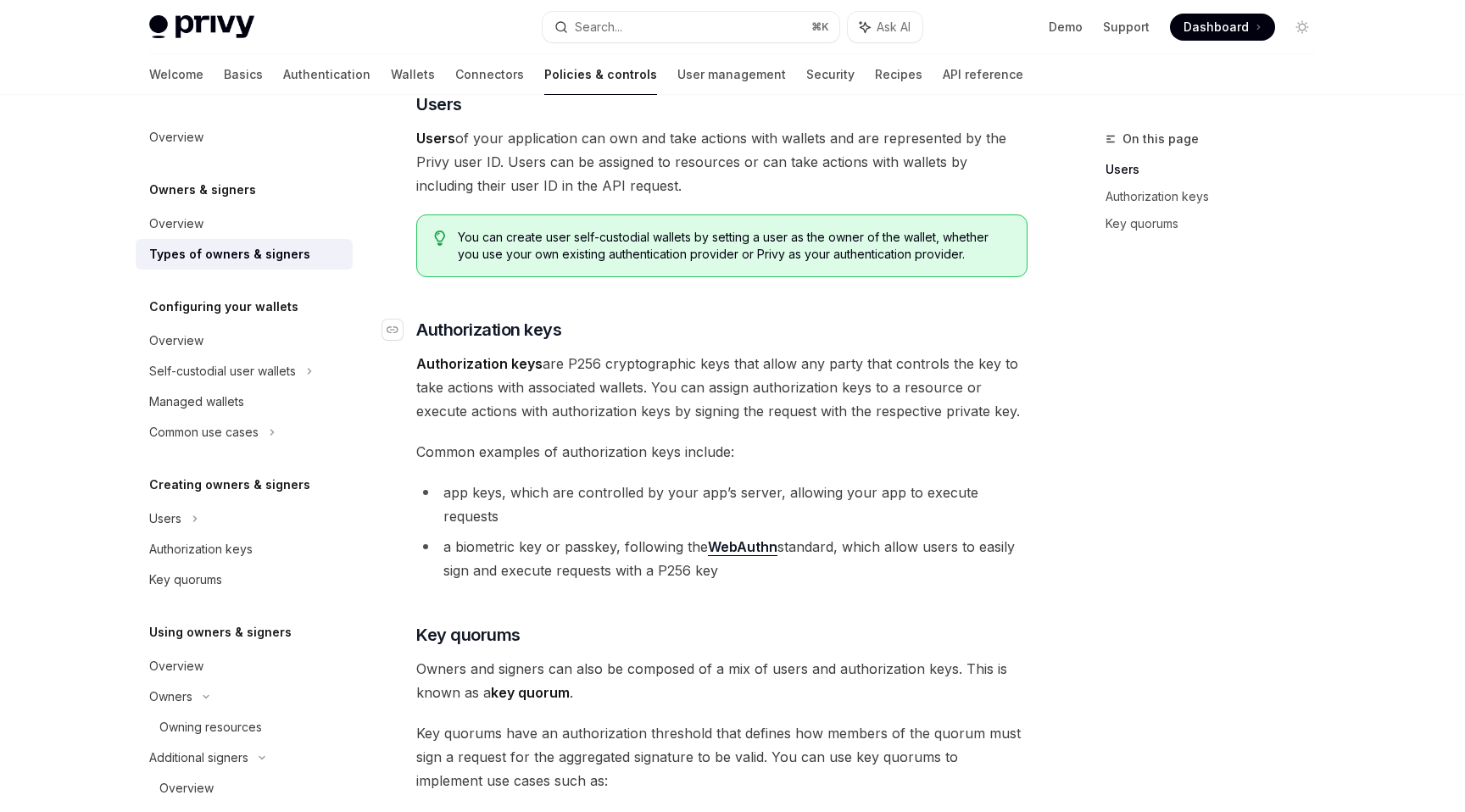
click at [402, 331] on link "​" at bounding box center [399, 330] width 34 height 24
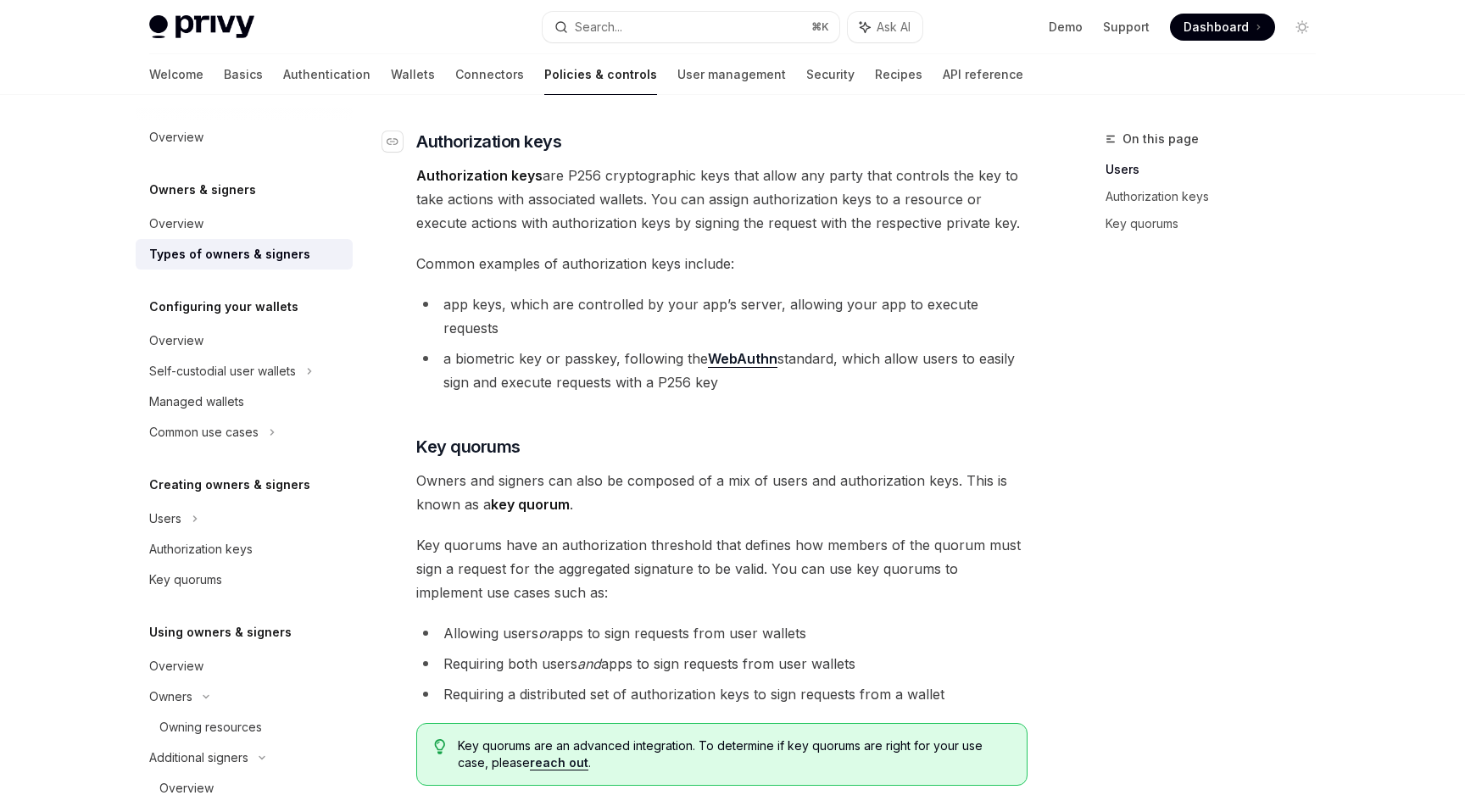
scroll to position [375, 0]
